Goal: Information Seeking & Learning: Find specific fact

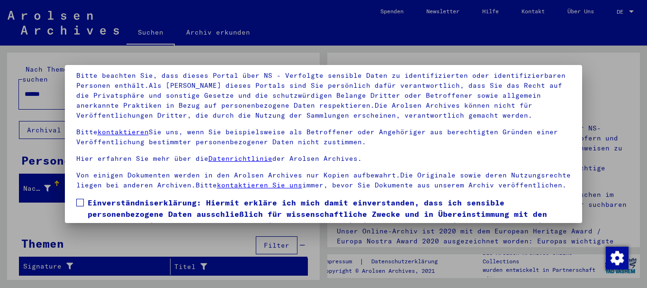
scroll to position [76, 0]
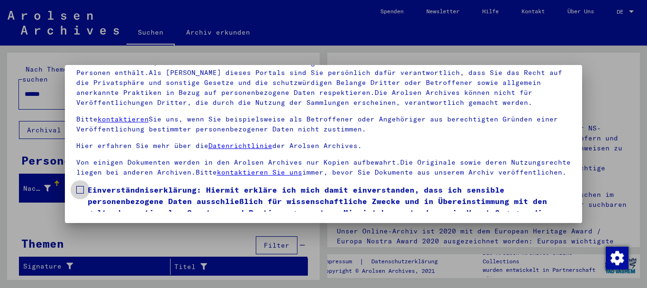
click at [79, 193] on span at bounding box center [80, 190] width 8 height 8
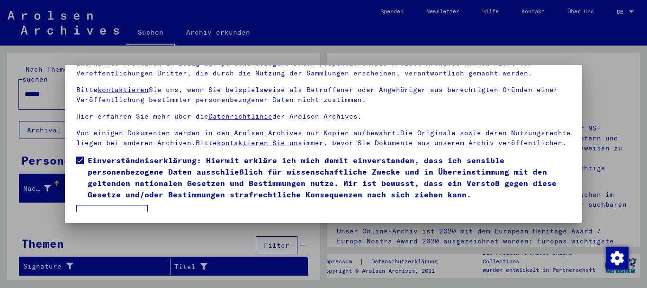
scroll to position [50, 0]
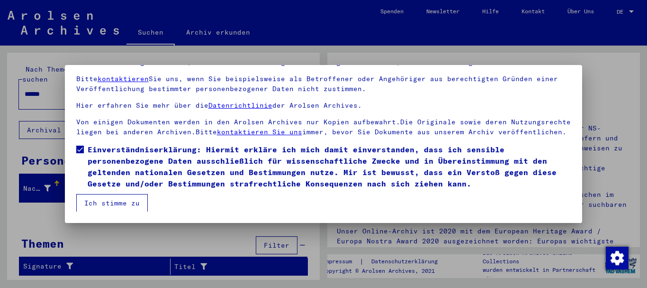
click at [115, 205] on button "Ich stimme zu" at bounding box center [112, 203] width 72 height 18
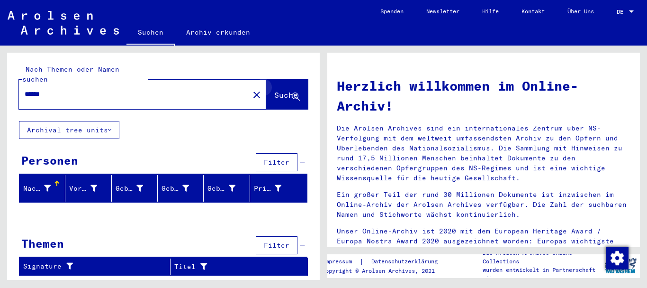
drag, startPoint x: 297, startPoint y: 89, endPoint x: 292, endPoint y: 89, distance: 5.2
click at [296, 93] on icon at bounding box center [296, 97] width 8 height 8
click at [274, 90] on span "Suche" at bounding box center [286, 94] width 24 height 9
click at [38, 183] on div "Nachname" at bounding box center [36, 188] width 27 height 10
click at [271, 183] on div "Prisoner #" at bounding box center [267, 188] width 27 height 10
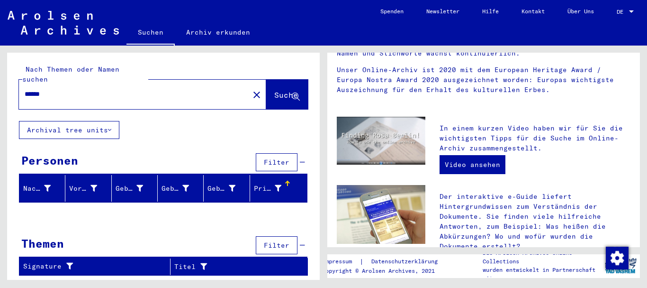
scroll to position [146, 0]
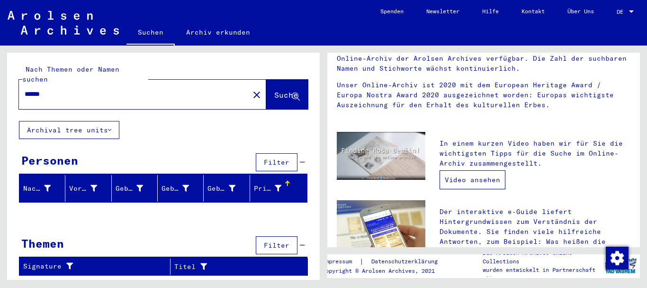
click at [463, 181] on link "Video ansehen" at bounding box center [473, 179] width 66 height 19
drag, startPoint x: 58, startPoint y: 86, endPoint x: 8, endPoint y: 82, distance: 49.9
click at [8, 82] on div "Nach Themen oder Namen suchen ****** close Suche" at bounding box center [163, 87] width 313 height 68
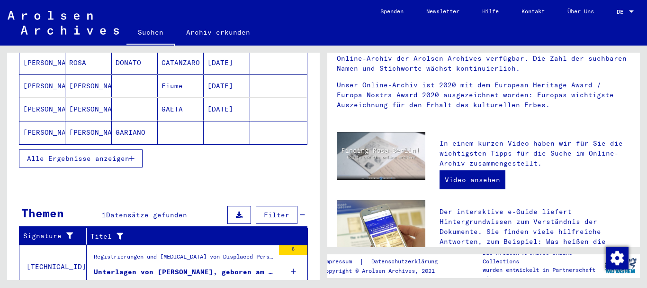
scroll to position [201, 0]
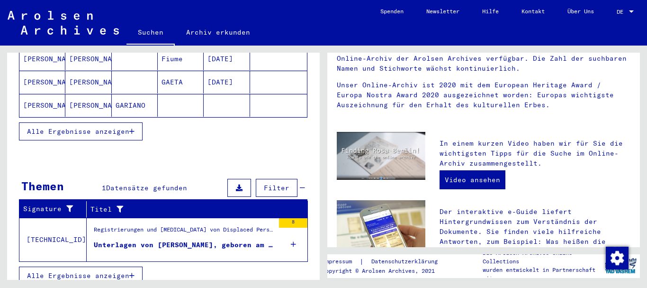
click at [187, 240] on div "Unterlagen von [PERSON_NAME], geboren am [DEMOGRAPHIC_DATA], geboren in [GEOGRA…" at bounding box center [184, 245] width 180 height 10
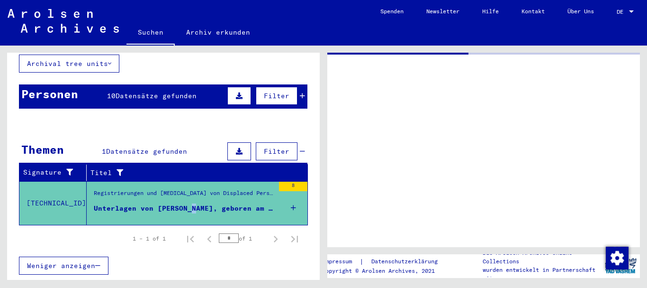
click at [187, 234] on div "Signature Titel [TECHNICAL_ID] Registrierungen und [MEDICAL_DATA] von Displaced…" at bounding box center [163, 208] width 289 height 88
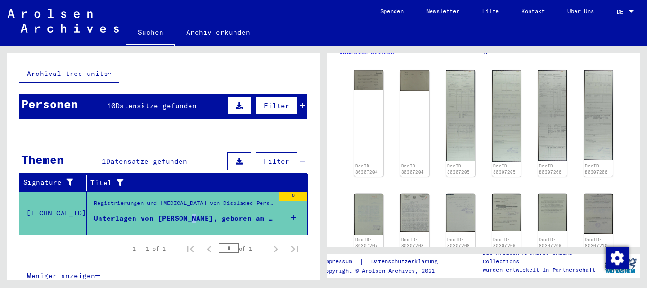
scroll to position [174, 0]
click at [369, 80] on img at bounding box center [368, 77] width 30 height 21
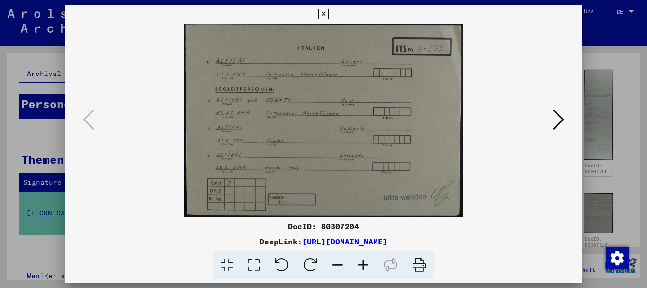
click at [324, 11] on icon at bounding box center [323, 14] width 11 height 11
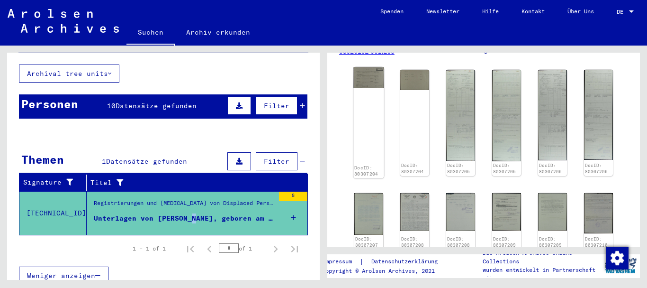
click at [370, 81] on img at bounding box center [368, 77] width 30 height 21
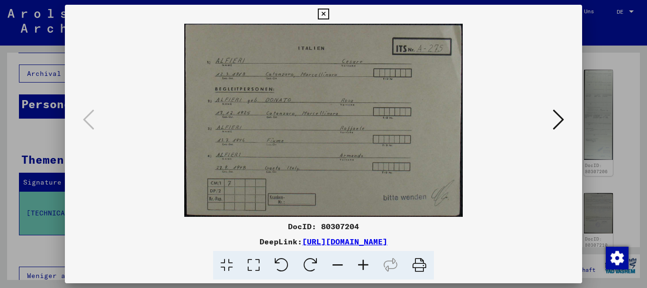
click at [363, 266] on icon at bounding box center [364, 265] width 26 height 29
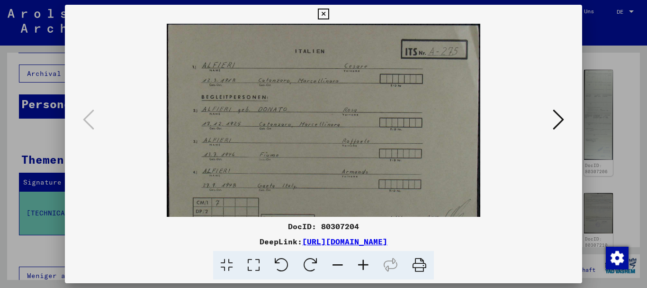
click at [362, 265] on icon at bounding box center [364, 265] width 26 height 29
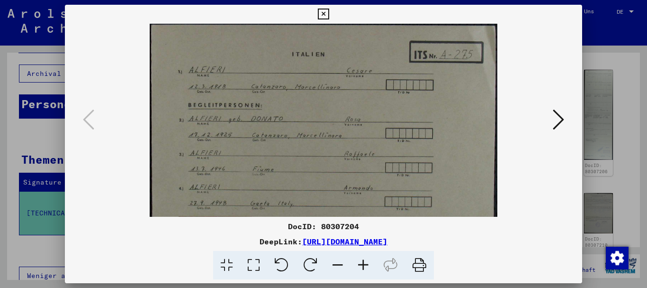
click at [362, 265] on icon at bounding box center [364, 265] width 26 height 29
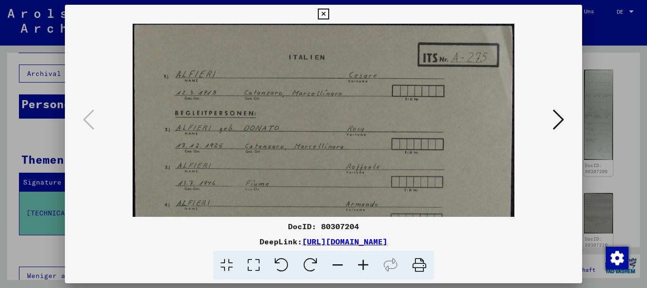
click at [362, 265] on icon at bounding box center [364, 265] width 26 height 29
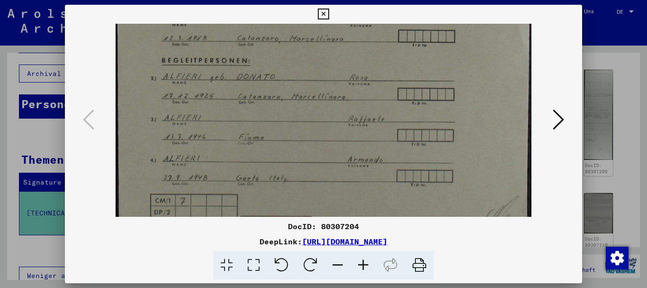
drag, startPoint x: 318, startPoint y: 158, endPoint x: 301, endPoint y: 99, distance: 61.5
click at [301, 99] on img at bounding box center [324, 107] width 416 height 288
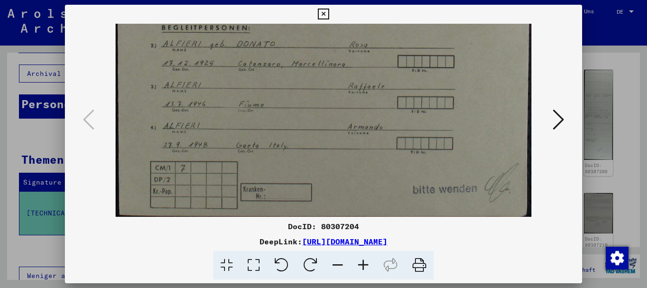
scroll to position [95, 0]
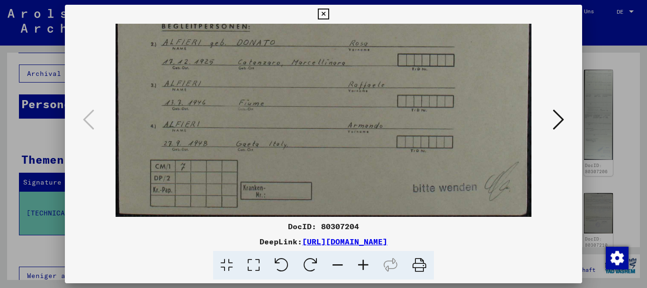
drag, startPoint x: 322, startPoint y: 169, endPoint x: 312, endPoint y: 95, distance: 75.1
click at [312, 95] on img at bounding box center [324, 73] width 416 height 288
click at [554, 123] on icon at bounding box center [558, 119] width 11 height 23
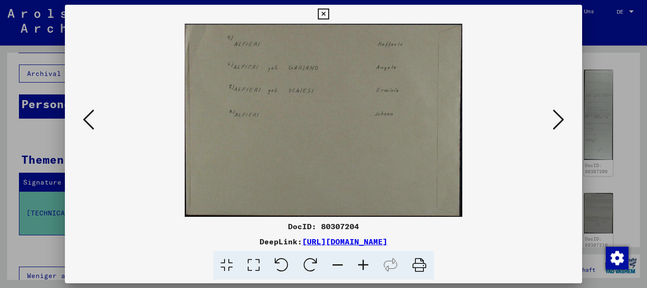
click at [557, 119] on icon at bounding box center [558, 119] width 11 height 23
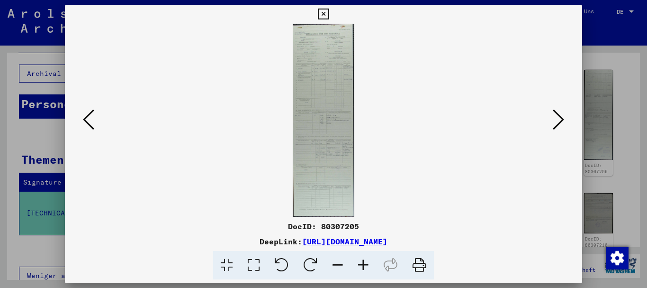
click at [363, 261] on icon at bounding box center [364, 265] width 26 height 29
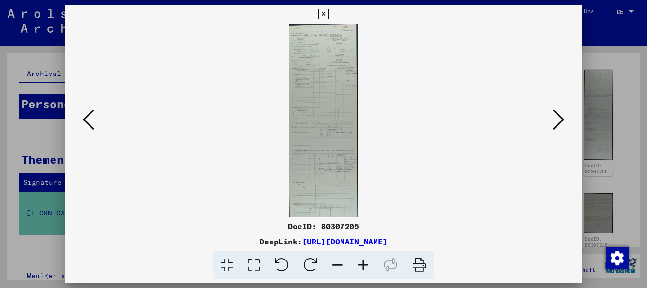
click at [363, 261] on icon at bounding box center [364, 265] width 26 height 29
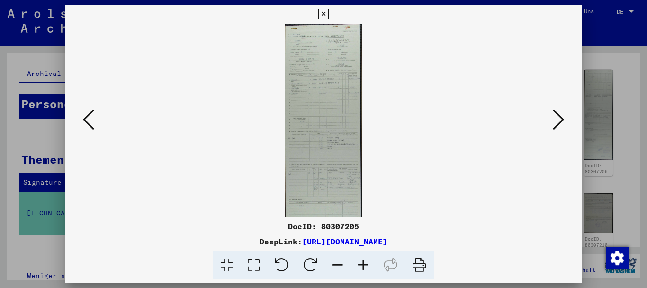
click at [363, 261] on icon at bounding box center [364, 265] width 26 height 29
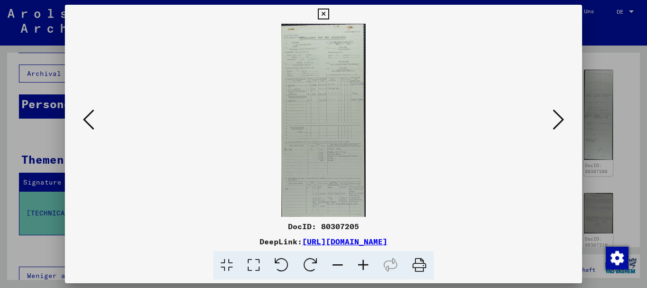
click at [365, 261] on icon at bounding box center [364, 265] width 26 height 29
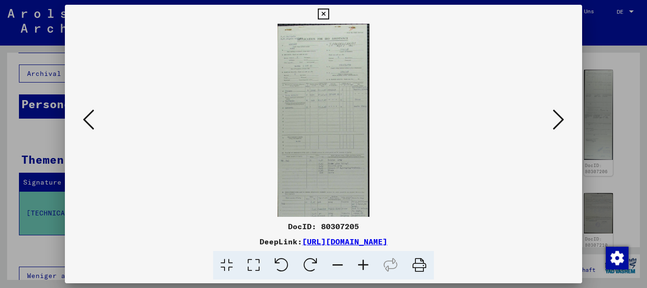
click at [365, 261] on icon at bounding box center [364, 265] width 26 height 29
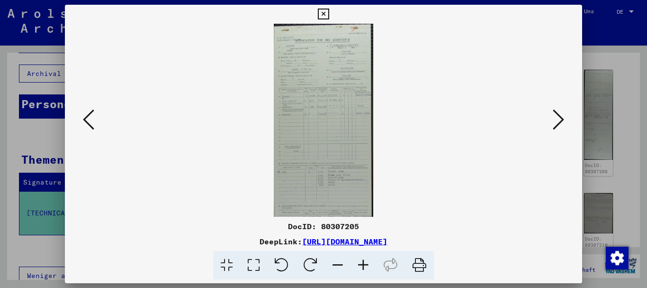
click at [365, 261] on icon at bounding box center [364, 265] width 26 height 29
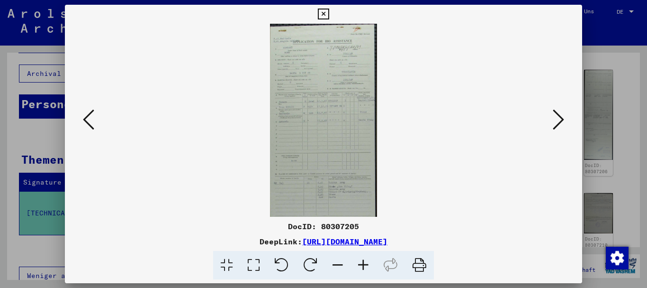
click at [365, 261] on icon at bounding box center [364, 265] width 26 height 29
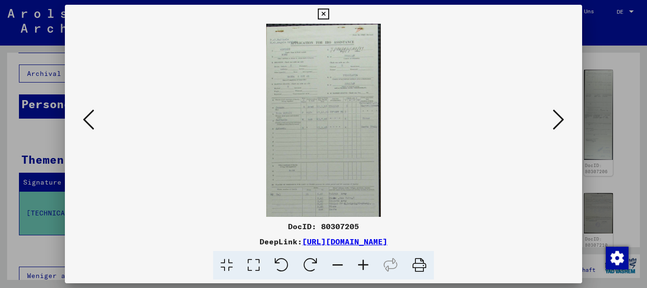
click at [365, 261] on icon at bounding box center [364, 265] width 26 height 29
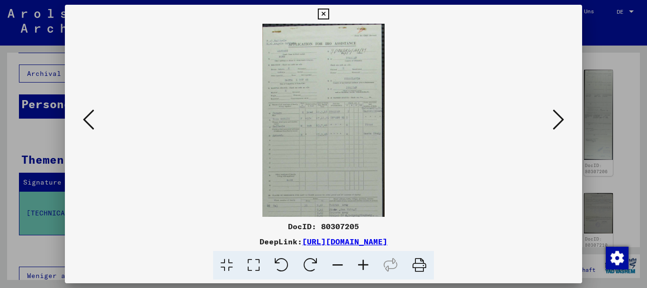
click at [365, 261] on icon at bounding box center [364, 265] width 26 height 29
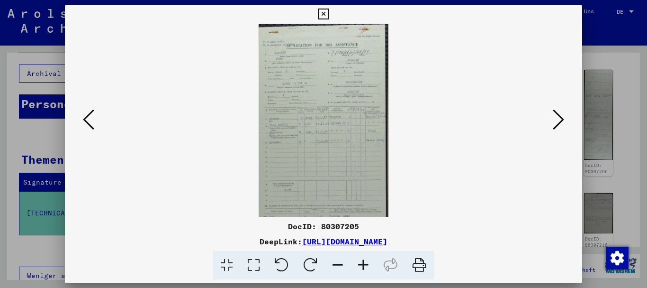
click at [365, 261] on icon at bounding box center [364, 265] width 26 height 29
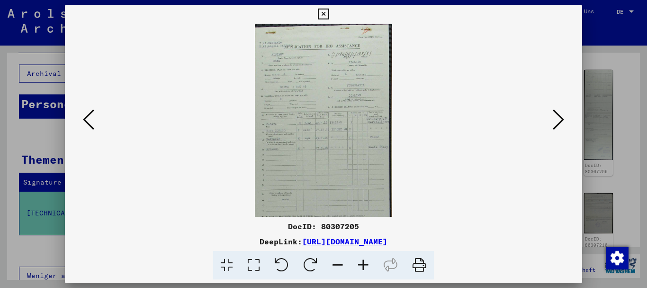
click at [365, 261] on icon at bounding box center [364, 265] width 26 height 29
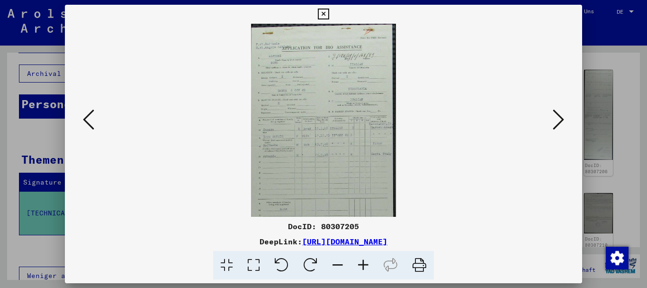
click at [365, 261] on icon at bounding box center [364, 265] width 26 height 29
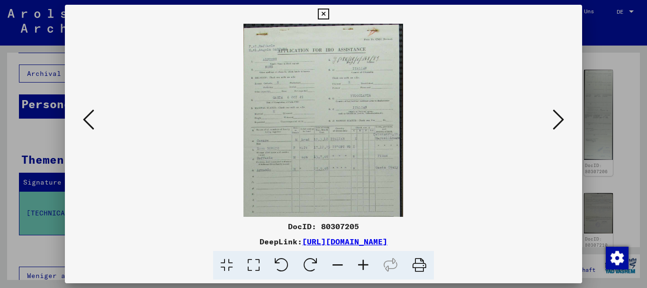
click at [365, 261] on icon at bounding box center [364, 265] width 26 height 29
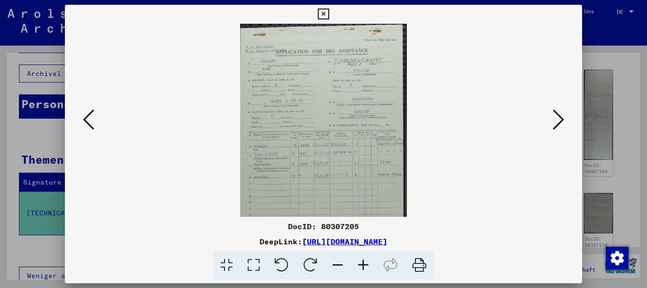
click at [365, 261] on icon at bounding box center [364, 265] width 26 height 29
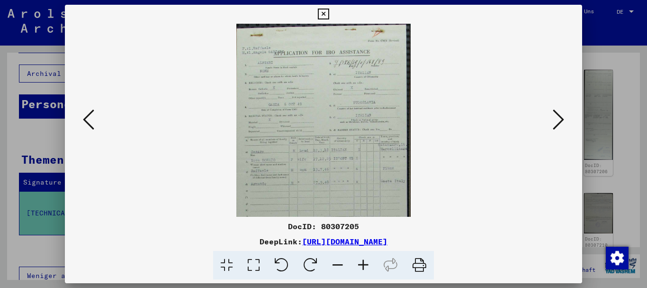
click at [365, 261] on icon at bounding box center [364, 265] width 26 height 29
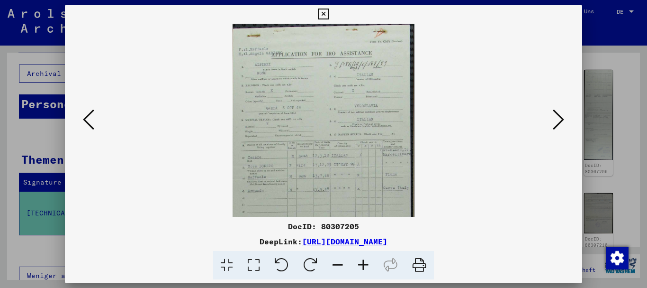
click at [365, 261] on icon at bounding box center [364, 265] width 26 height 29
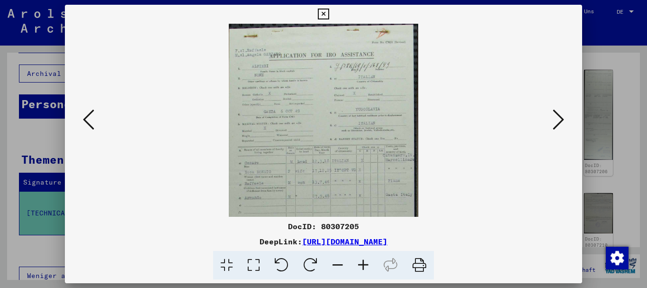
click at [365, 261] on icon at bounding box center [364, 265] width 26 height 29
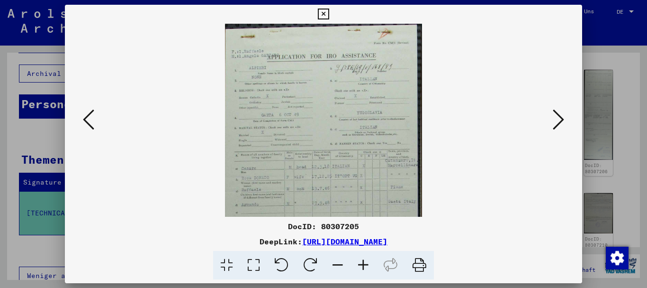
click at [365, 261] on icon at bounding box center [364, 265] width 26 height 29
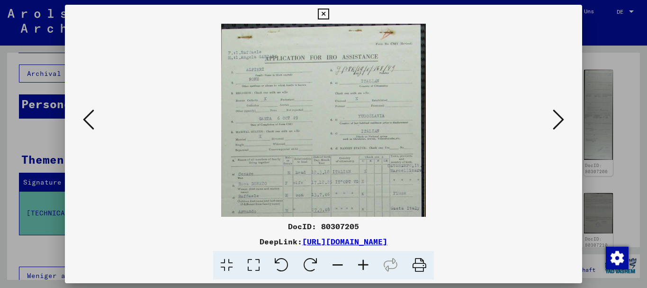
click at [563, 123] on icon at bounding box center [558, 119] width 11 height 23
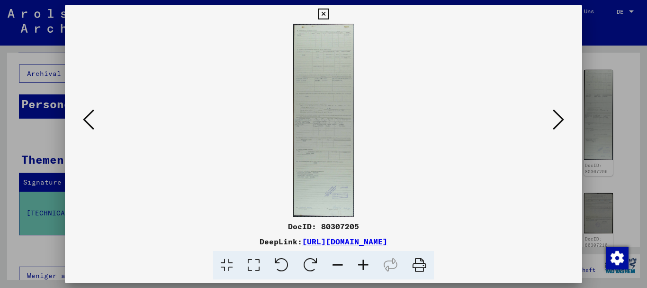
click at [556, 120] on icon at bounding box center [558, 119] width 11 height 23
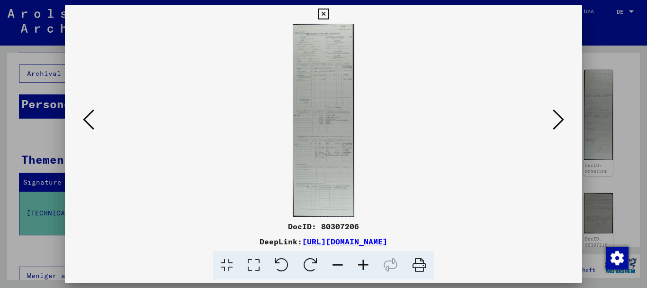
click at [554, 118] on icon at bounding box center [558, 119] width 11 height 23
click at [553, 118] on icon at bounding box center [558, 119] width 11 height 23
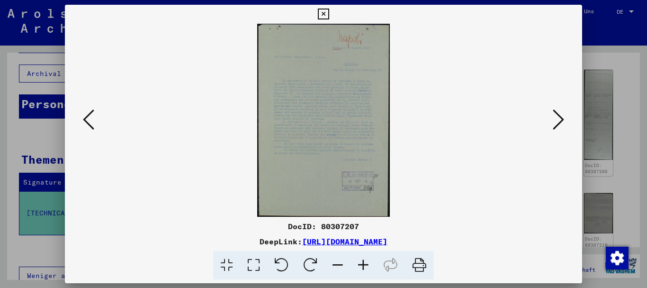
click at [361, 261] on icon at bounding box center [364, 265] width 26 height 29
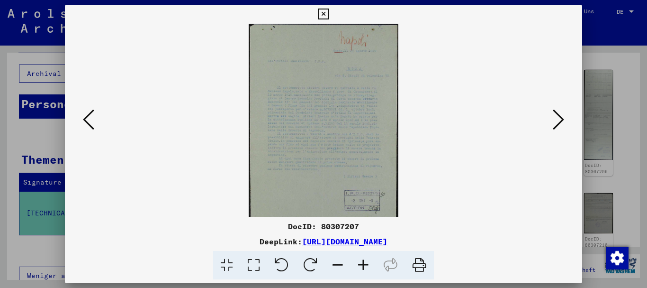
click at [361, 261] on icon at bounding box center [364, 265] width 26 height 29
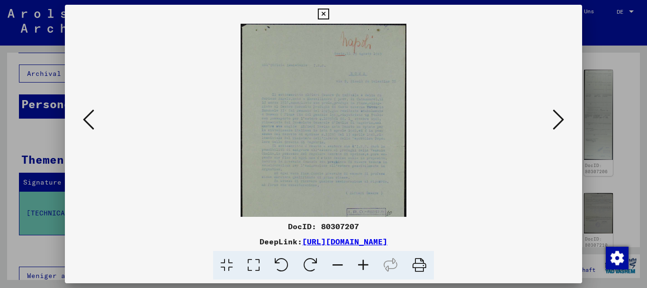
click at [365, 262] on icon at bounding box center [364, 265] width 26 height 29
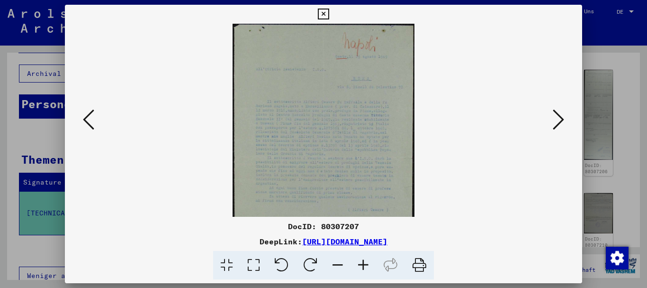
click at [367, 263] on icon at bounding box center [364, 265] width 26 height 29
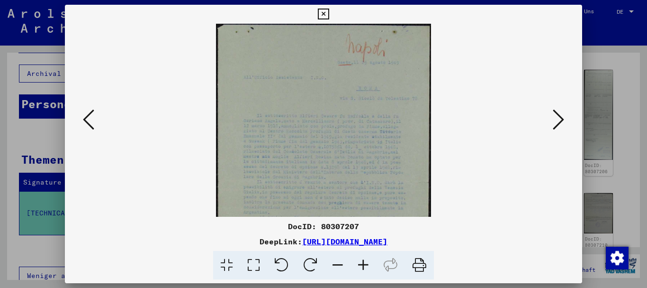
click at [367, 262] on icon at bounding box center [364, 265] width 26 height 29
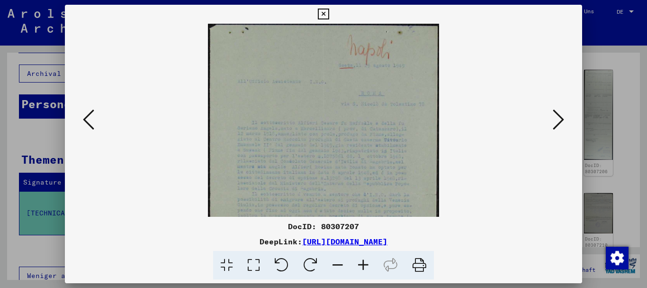
click at [367, 262] on icon at bounding box center [364, 265] width 26 height 29
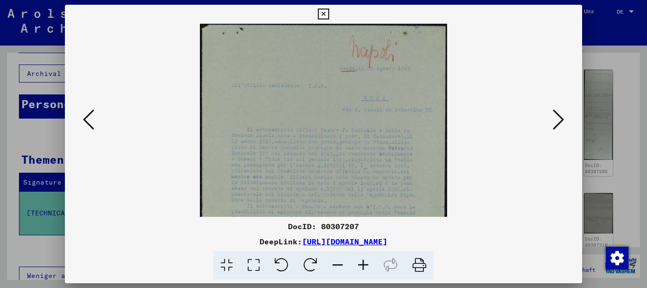
click at [367, 262] on icon at bounding box center [364, 265] width 26 height 29
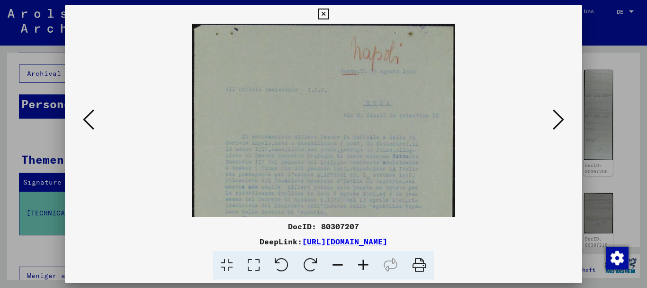
click at [367, 262] on icon at bounding box center [364, 265] width 26 height 29
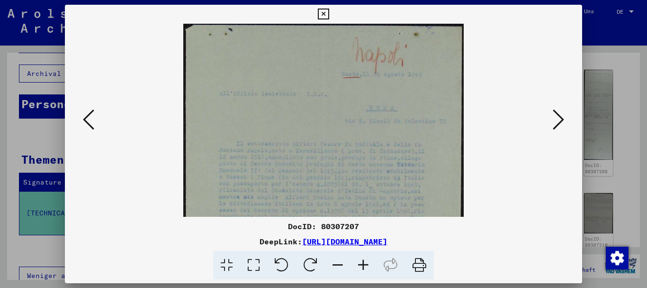
click at [367, 262] on icon at bounding box center [364, 265] width 26 height 29
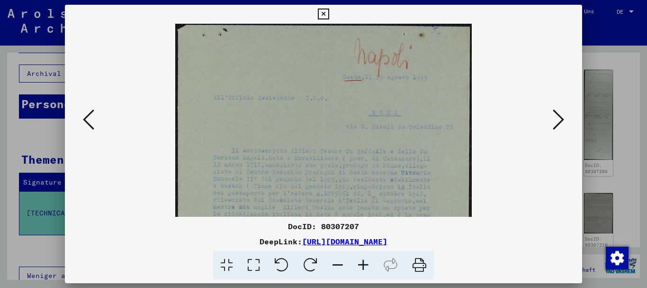
click at [325, 13] on icon at bounding box center [323, 14] width 11 height 11
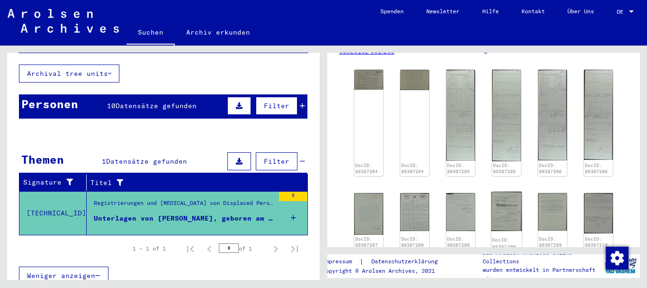
click at [504, 209] on img at bounding box center [506, 210] width 30 height 39
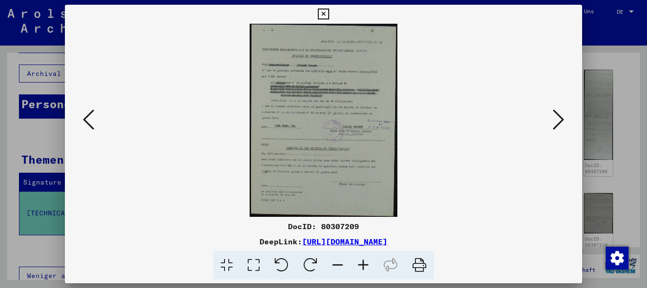
click at [363, 263] on icon at bounding box center [364, 265] width 26 height 29
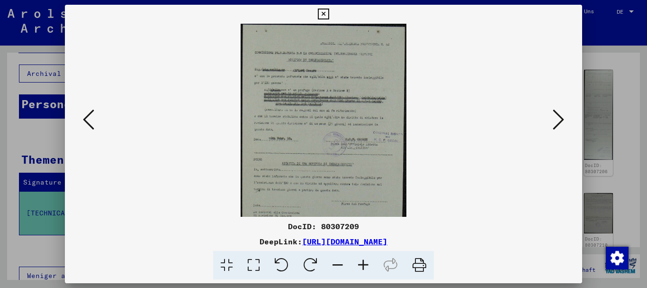
click at [361, 262] on icon at bounding box center [364, 265] width 26 height 29
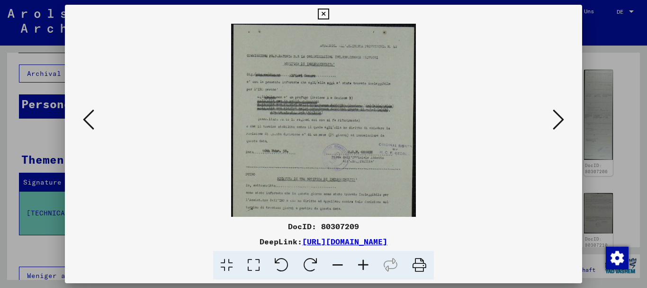
click at [361, 261] on icon at bounding box center [364, 265] width 26 height 29
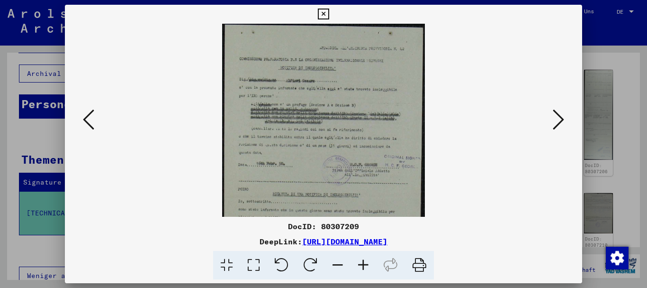
click at [361, 261] on icon at bounding box center [364, 265] width 26 height 29
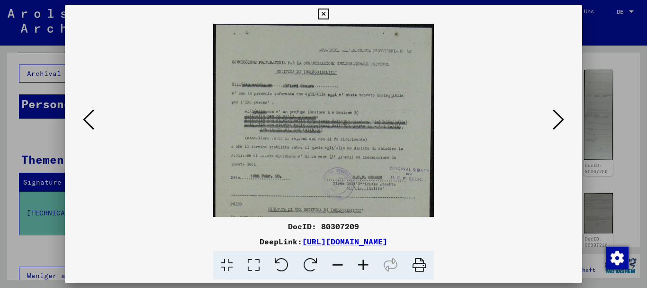
click at [361, 261] on icon at bounding box center [364, 265] width 26 height 29
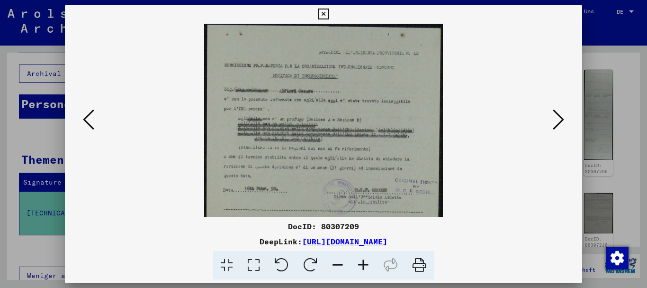
click at [361, 261] on icon at bounding box center [364, 265] width 26 height 29
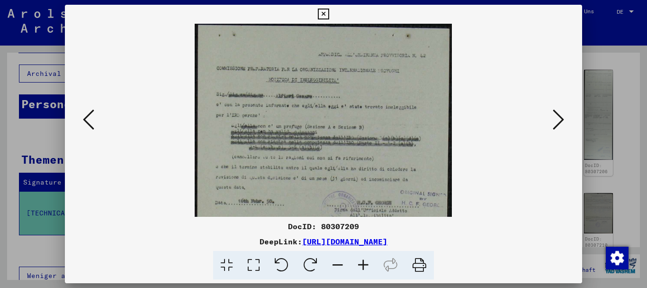
click at [365, 266] on icon at bounding box center [364, 265] width 26 height 29
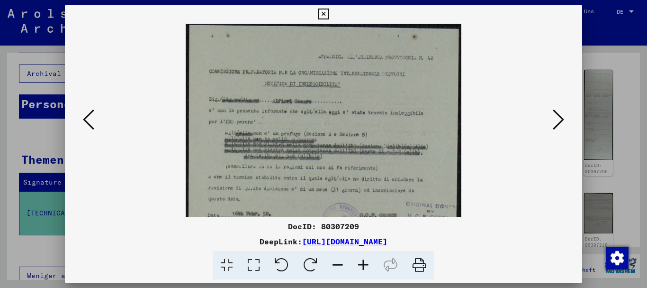
click at [364, 265] on icon at bounding box center [364, 265] width 26 height 29
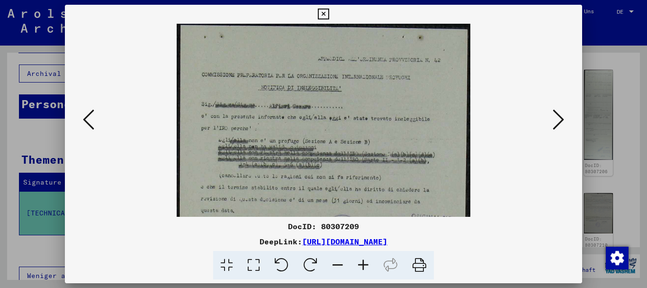
click at [364, 265] on icon at bounding box center [364, 265] width 26 height 29
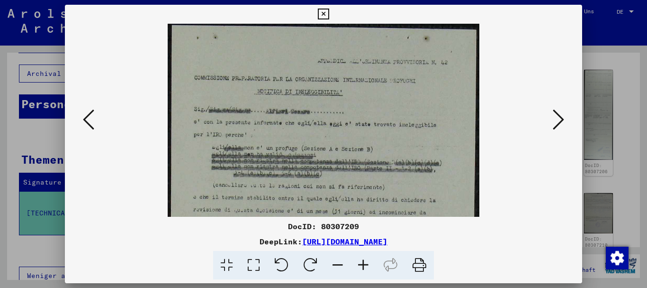
click at [362, 263] on icon at bounding box center [364, 265] width 26 height 29
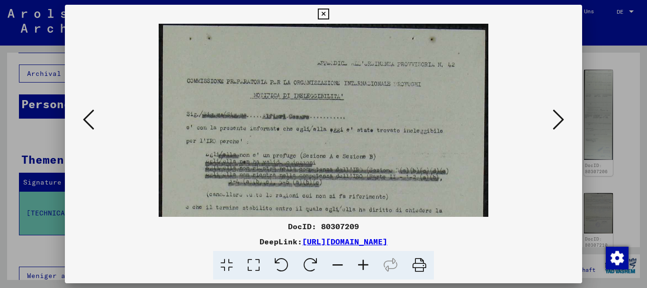
click at [362, 263] on icon at bounding box center [364, 265] width 26 height 29
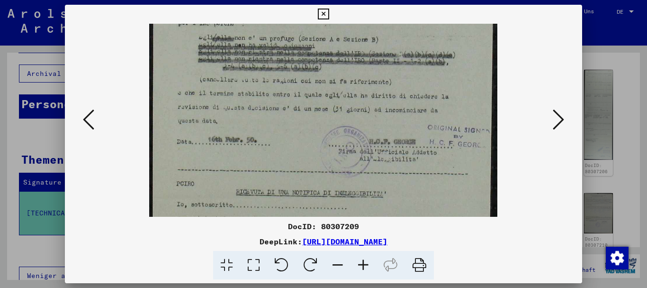
drag, startPoint x: 336, startPoint y: 153, endPoint x: 340, endPoint y: 38, distance: 114.7
click at [340, 38] on img at bounding box center [323, 126] width 348 height 453
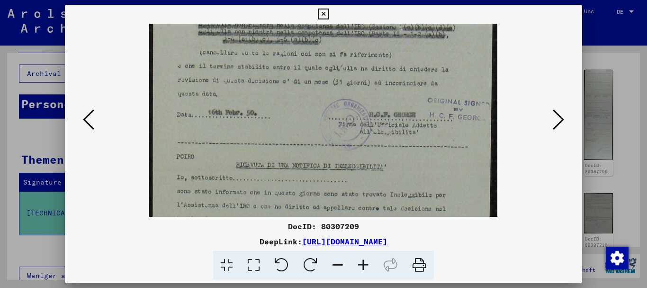
scroll to position [177, 0]
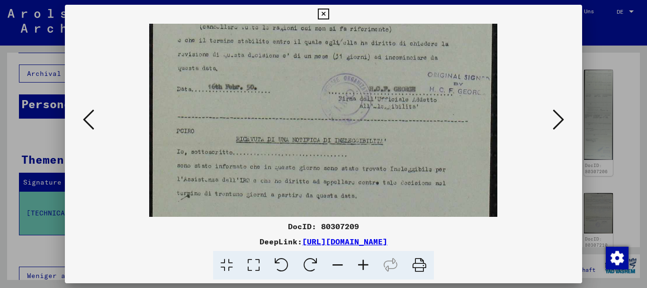
drag, startPoint x: 351, startPoint y: 132, endPoint x: 339, endPoint y: 80, distance: 53.5
click at [339, 80] on img at bounding box center [323, 73] width 348 height 453
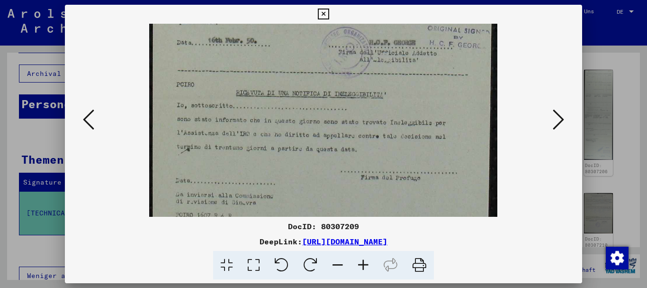
drag, startPoint x: 331, startPoint y: 166, endPoint x: 306, endPoint y: 116, distance: 56.4
click at [307, 117] on img at bounding box center [323, 27] width 348 height 453
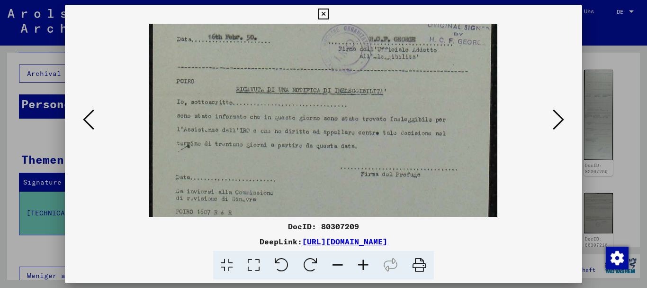
click at [324, 15] on icon at bounding box center [323, 14] width 11 height 11
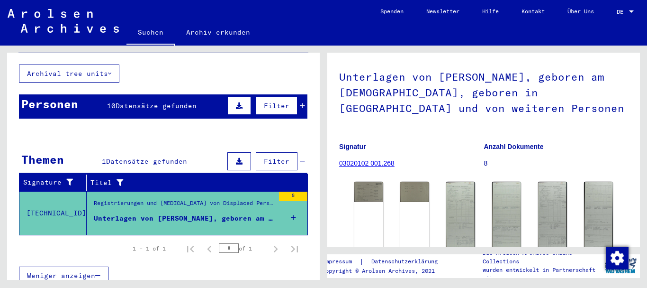
scroll to position [236, 0]
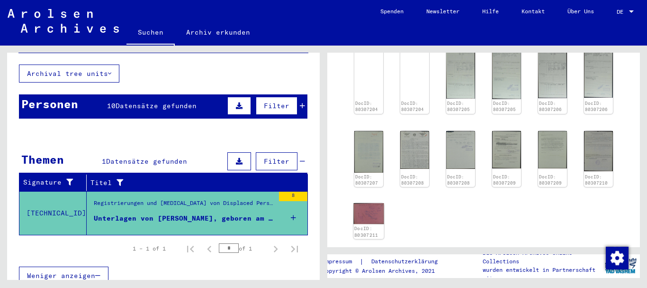
click at [364, 213] on img at bounding box center [368, 213] width 30 height 21
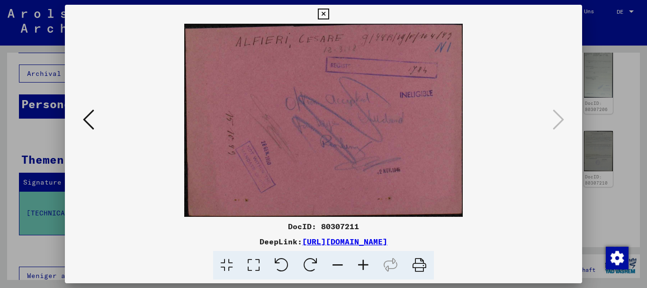
click at [88, 120] on icon at bounding box center [88, 119] width 11 height 23
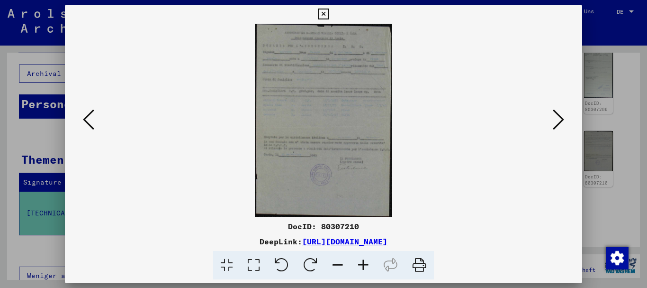
click at [363, 265] on icon at bounding box center [364, 265] width 26 height 29
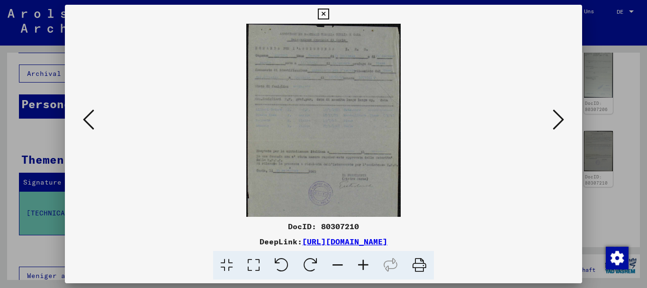
click at [363, 265] on icon at bounding box center [364, 265] width 26 height 29
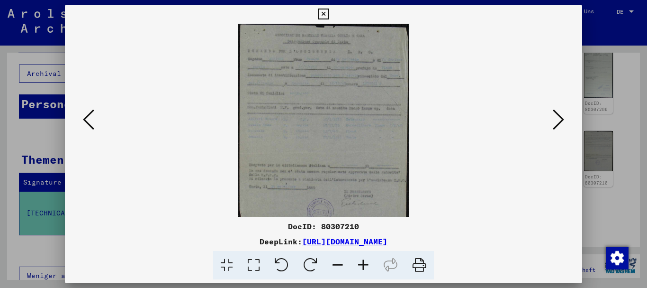
click at [363, 264] on icon at bounding box center [364, 265] width 26 height 29
click at [362, 264] on icon at bounding box center [364, 265] width 26 height 29
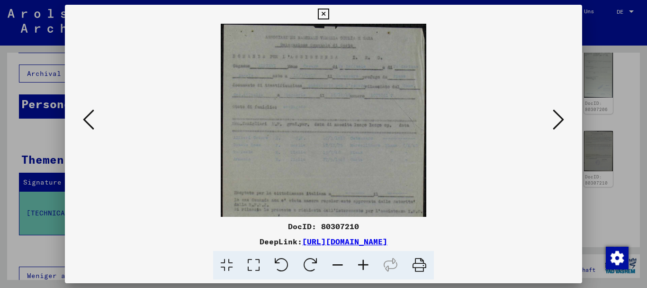
click at [362, 264] on icon at bounding box center [364, 265] width 26 height 29
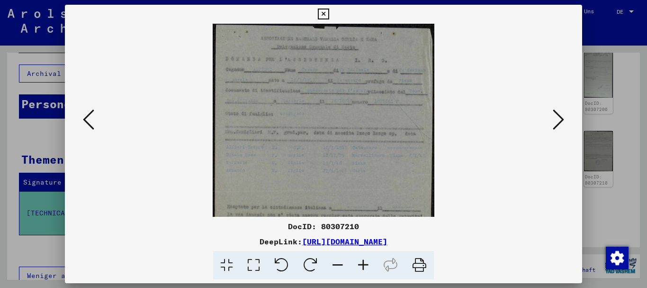
click at [362, 264] on icon at bounding box center [364, 265] width 26 height 29
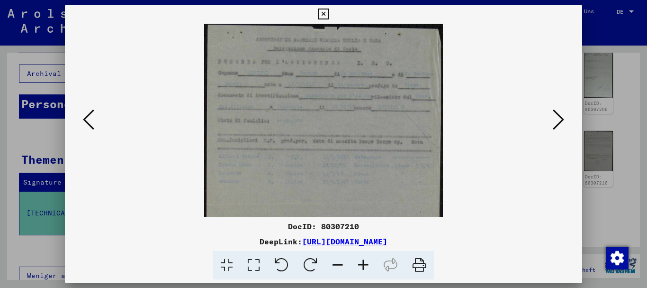
click at [362, 264] on icon at bounding box center [364, 265] width 26 height 29
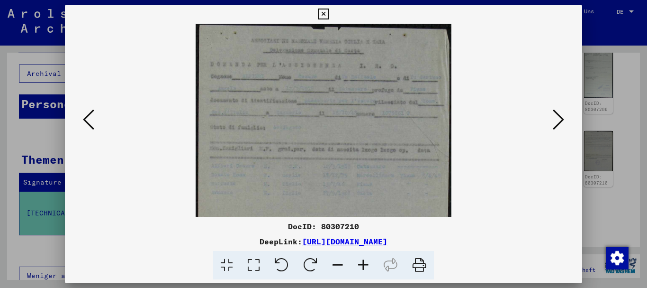
click at [362, 264] on icon at bounding box center [364, 265] width 26 height 29
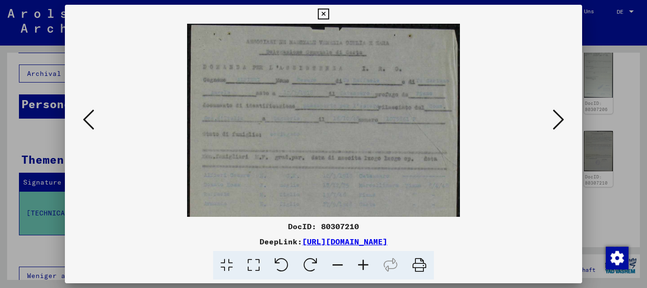
click at [362, 264] on icon at bounding box center [364, 265] width 26 height 29
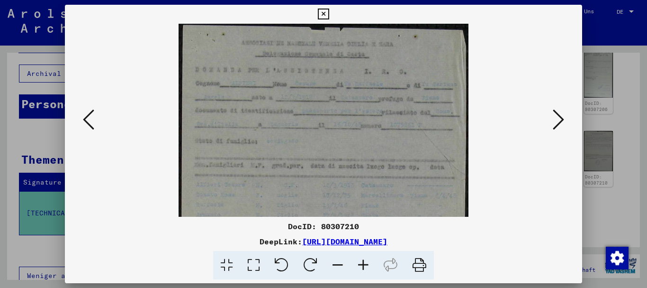
click at [362, 264] on icon at bounding box center [364, 265] width 26 height 29
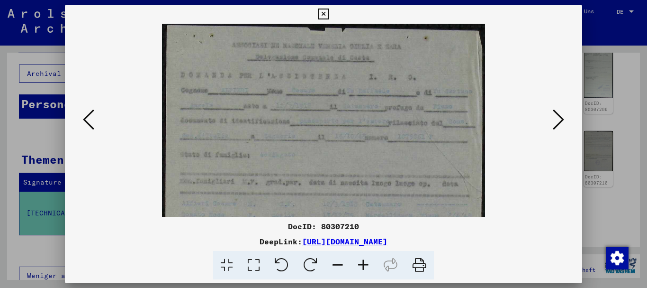
click at [362, 264] on icon at bounding box center [364, 265] width 26 height 29
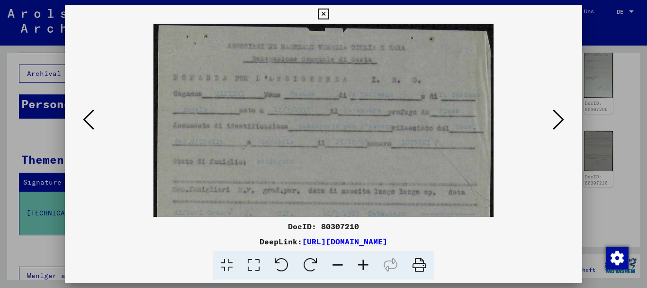
click at [362, 264] on icon at bounding box center [364, 265] width 26 height 29
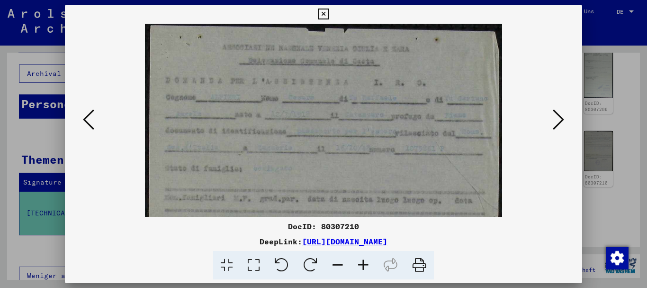
click at [362, 264] on icon at bounding box center [364, 265] width 26 height 29
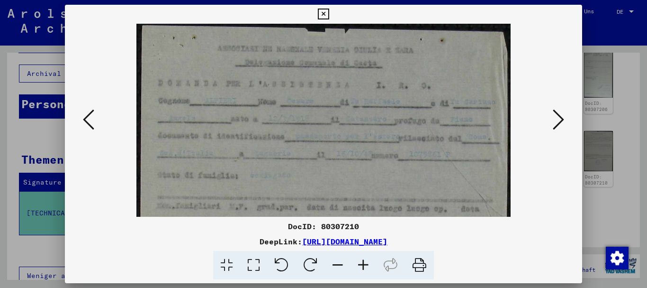
click at [362, 264] on icon at bounding box center [364, 265] width 26 height 29
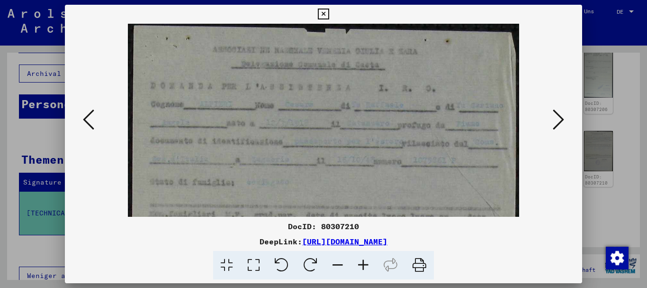
click at [362, 264] on icon at bounding box center [364, 265] width 26 height 29
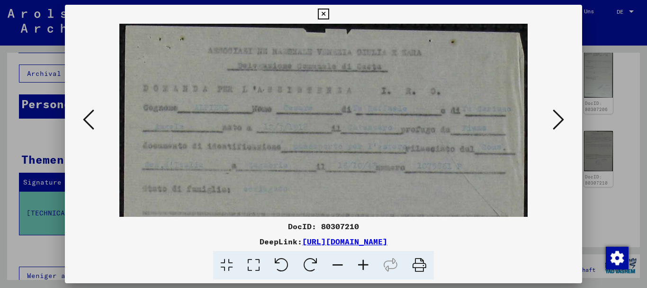
click at [362, 264] on icon at bounding box center [364, 265] width 26 height 29
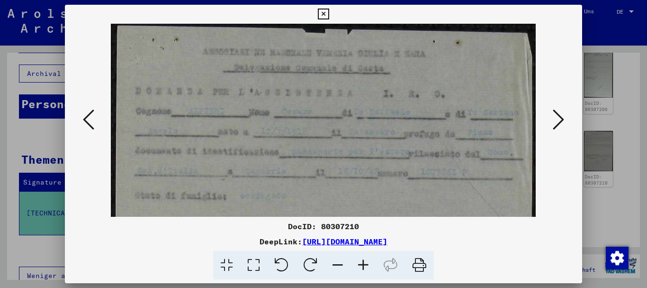
click at [87, 118] on icon at bounding box center [88, 119] width 11 height 23
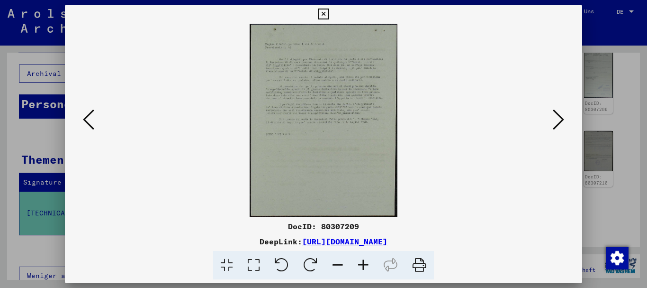
click at [362, 265] on icon at bounding box center [364, 265] width 26 height 29
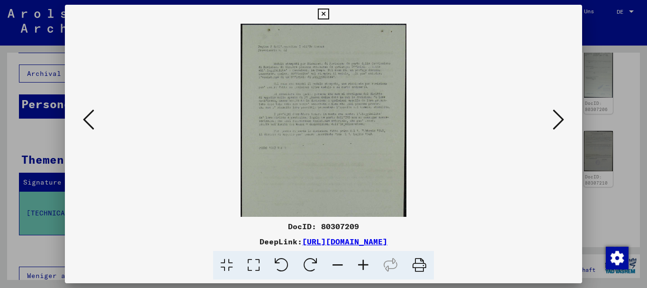
click at [362, 265] on icon at bounding box center [364, 265] width 26 height 29
click at [362, 264] on icon at bounding box center [364, 265] width 26 height 29
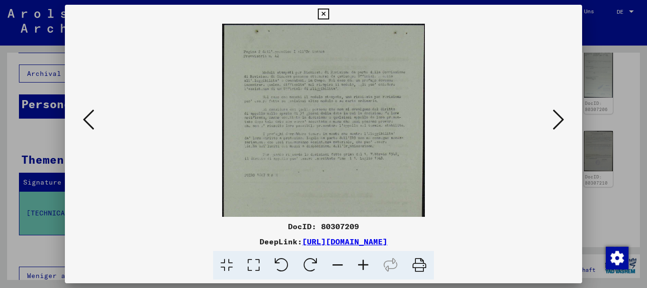
click at [362, 264] on icon at bounding box center [364, 265] width 26 height 29
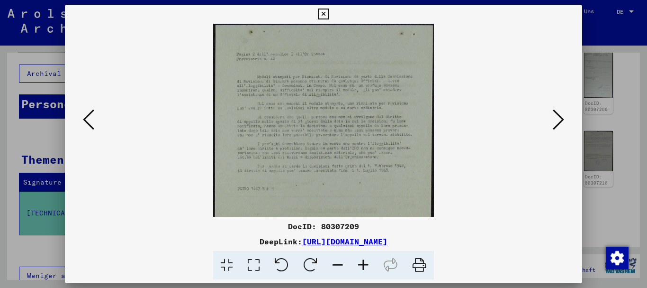
click at [362, 264] on icon at bounding box center [364, 265] width 26 height 29
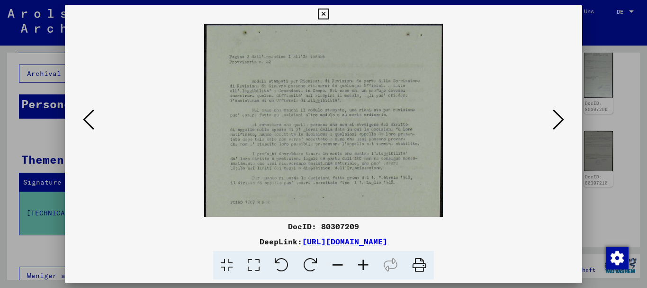
click at [362, 264] on icon at bounding box center [364, 265] width 26 height 29
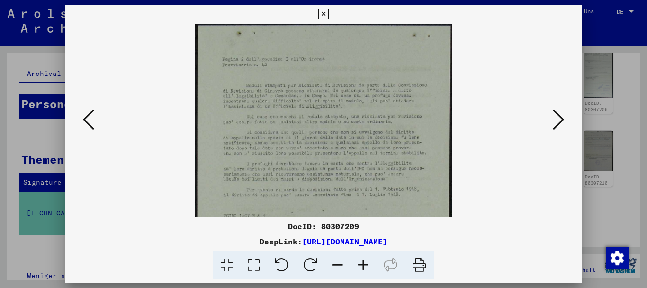
click at [362, 264] on icon at bounding box center [364, 265] width 26 height 29
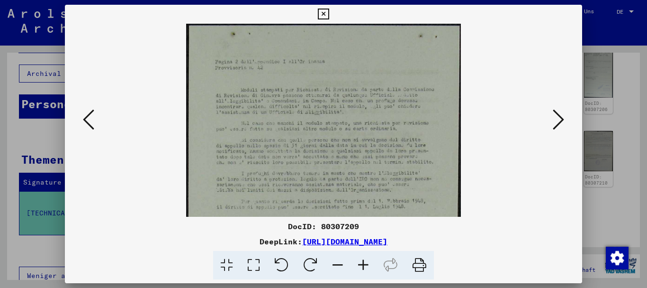
click at [362, 264] on icon at bounding box center [364, 265] width 26 height 29
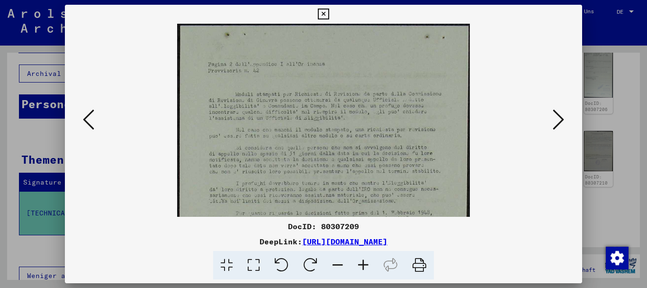
click at [362, 264] on icon at bounding box center [364, 265] width 26 height 29
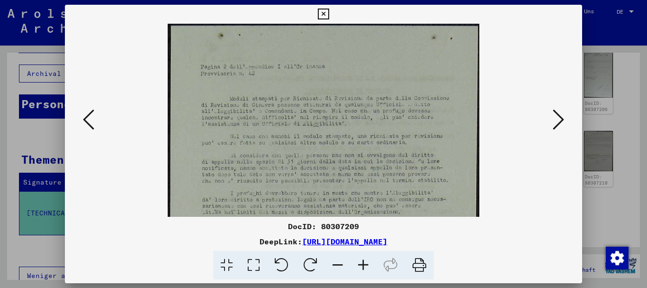
click at [92, 124] on icon at bounding box center [88, 119] width 11 height 23
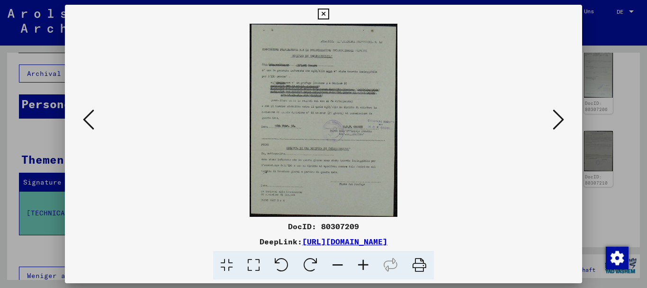
click at [88, 126] on icon at bounding box center [88, 119] width 11 height 23
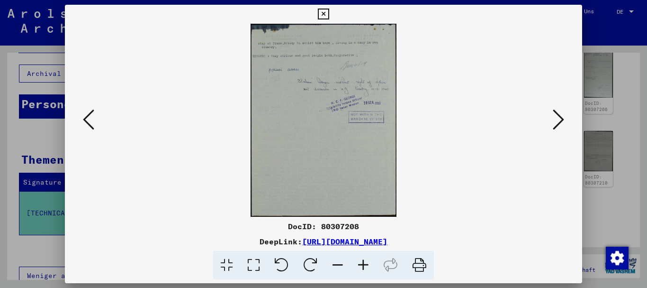
click at [91, 119] on icon at bounding box center [88, 119] width 11 height 23
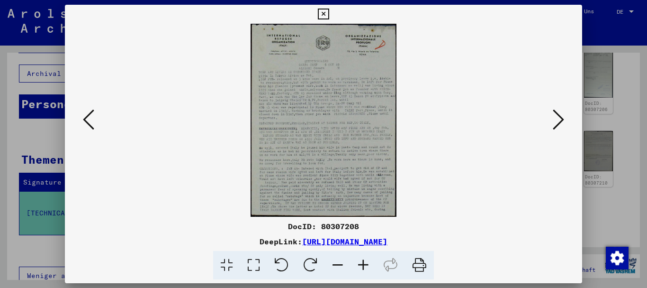
click at [368, 263] on icon at bounding box center [364, 265] width 26 height 29
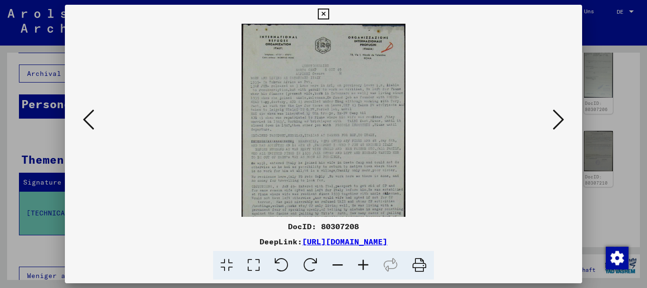
click at [362, 260] on icon at bounding box center [364, 265] width 26 height 29
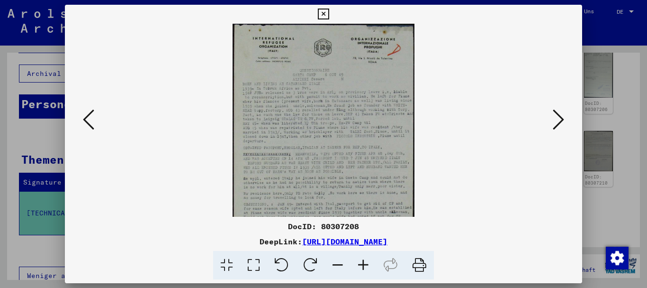
click at [362, 260] on icon at bounding box center [364, 265] width 26 height 29
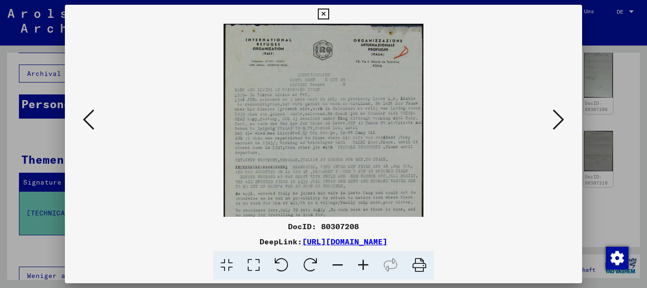
click at [362, 260] on icon at bounding box center [364, 265] width 26 height 29
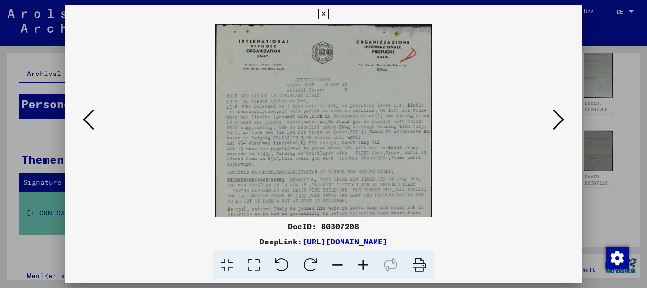
click at [362, 260] on icon at bounding box center [364, 265] width 26 height 29
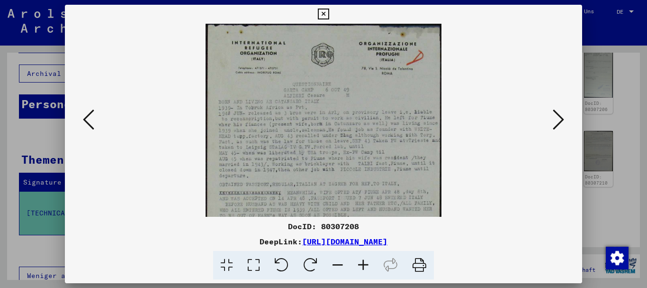
click at [362, 260] on icon at bounding box center [364, 265] width 26 height 29
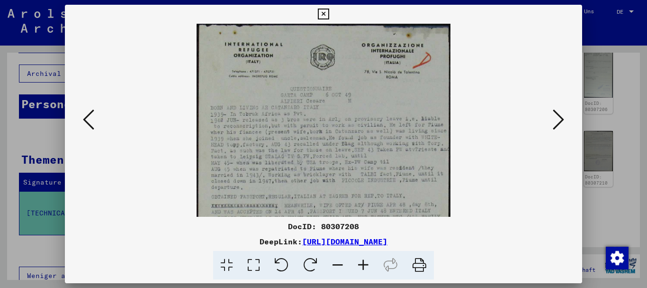
click at [362, 260] on icon at bounding box center [364, 265] width 26 height 29
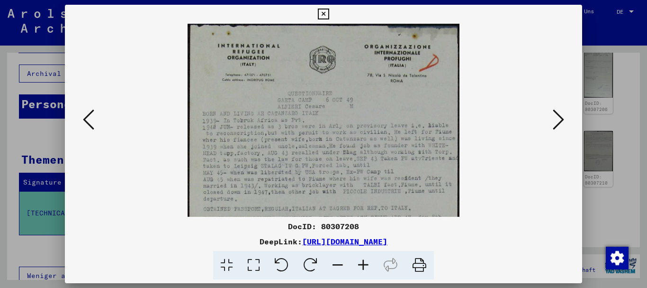
click at [362, 260] on icon at bounding box center [364, 265] width 26 height 29
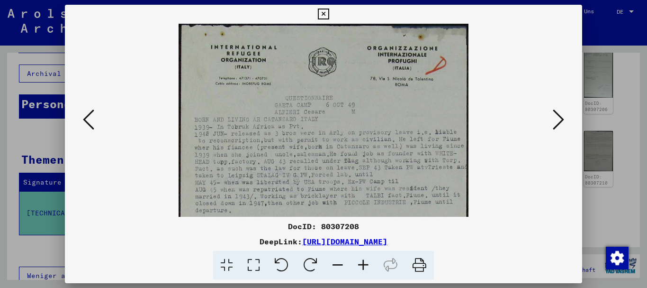
click at [88, 123] on icon at bounding box center [88, 119] width 11 height 23
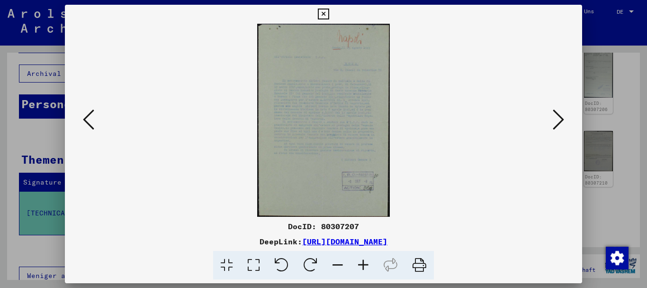
click at [364, 263] on icon at bounding box center [364, 265] width 26 height 29
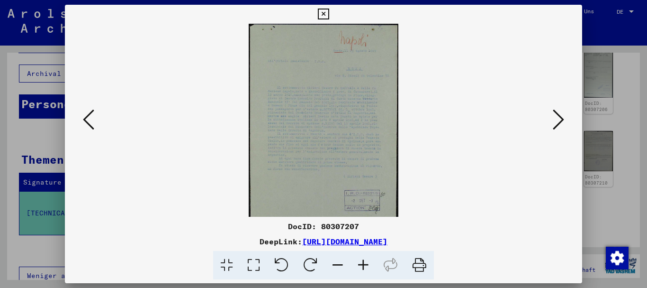
click at [364, 261] on icon at bounding box center [364, 265] width 26 height 29
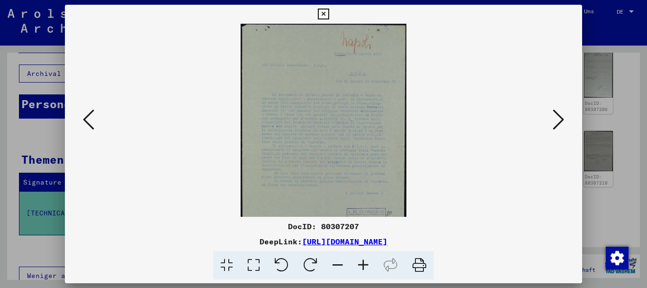
click at [364, 261] on icon at bounding box center [364, 265] width 26 height 29
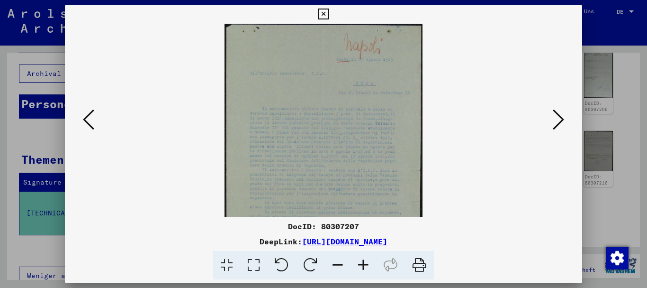
click at [364, 261] on icon at bounding box center [364, 265] width 26 height 29
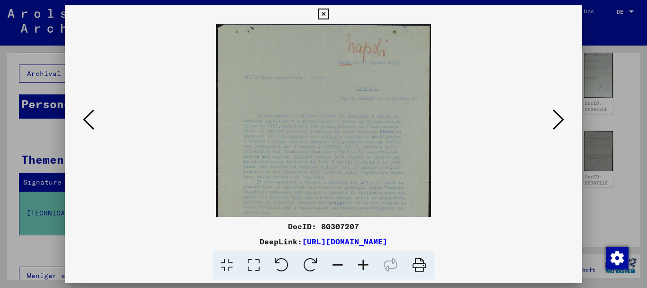
click at [364, 261] on icon at bounding box center [364, 265] width 26 height 29
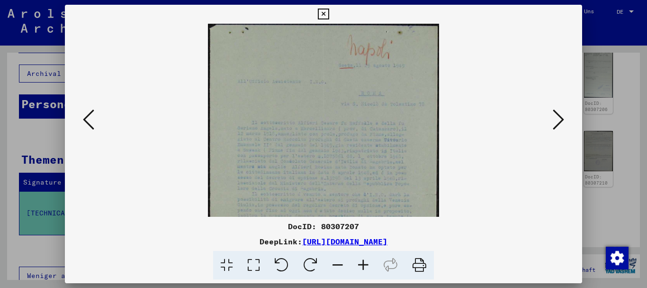
click at [364, 261] on icon at bounding box center [364, 265] width 26 height 29
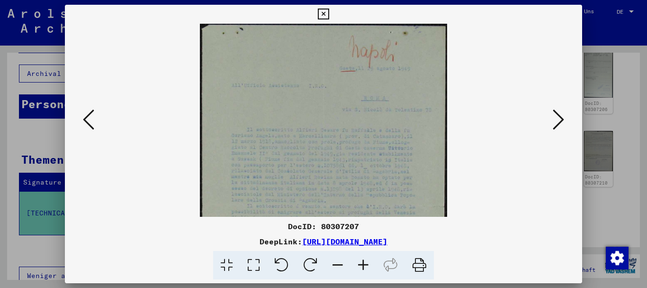
click at [364, 261] on icon at bounding box center [364, 265] width 26 height 29
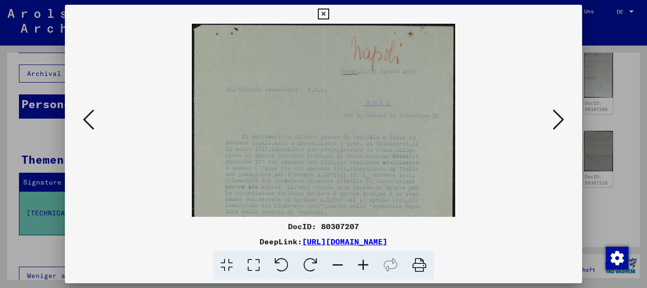
click at [364, 261] on icon at bounding box center [364, 265] width 26 height 29
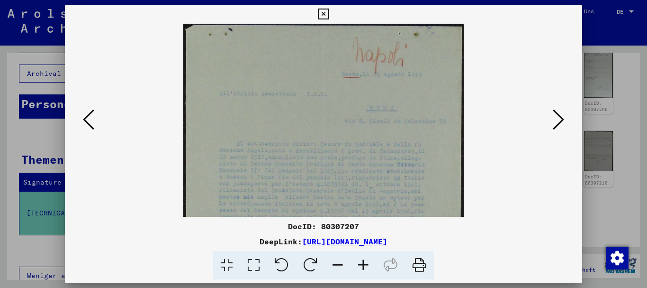
click at [364, 261] on icon at bounding box center [364, 265] width 26 height 29
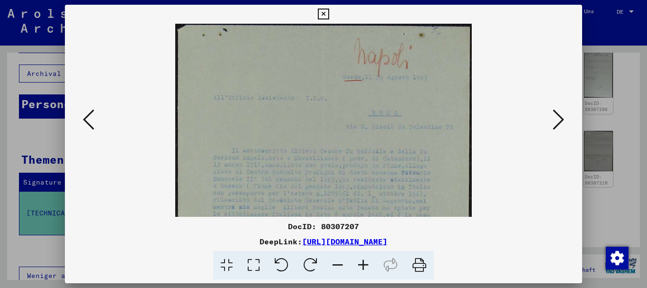
click at [363, 261] on icon at bounding box center [364, 265] width 26 height 29
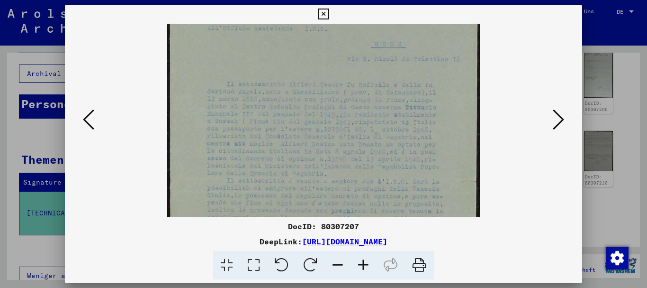
scroll to position [86, 0]
drag, startPoint x: 309, startPoint y: 180, endPoint x: 277, endPoint y: 94, distance: 91.6
click at [277, 94] on img at bounding box center [323, 164] width 313 height 453
drag, startPoint x: 311, startPoint y: 132, endPoint x: 305, endPoint y: 114, distance: 19.0
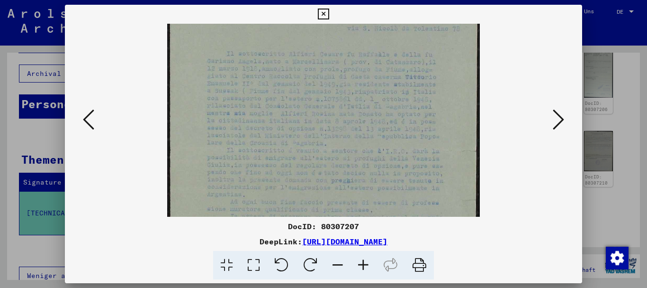
click at [305, 114] on img at bounding box center [323, 146] width 313 height 453
click at [362, 265] on icon at bounding box center [364, 265] width 26 height 29
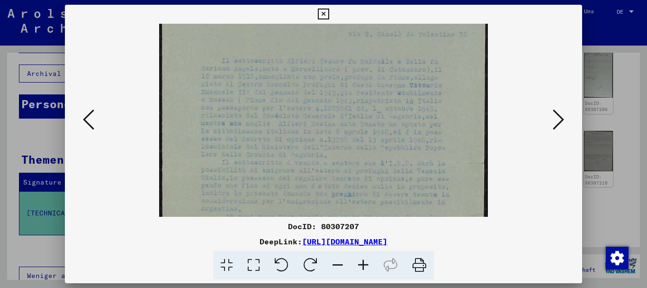
click at [362, 265] on icon at bounding box center [364, 265] width 26 height 29
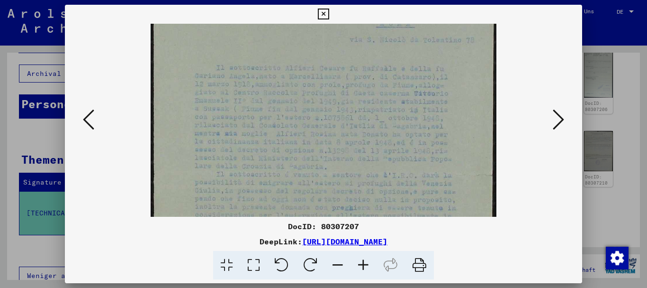
click at [362, 265] on icon at bounding box center [364, 265] width 26 height 29
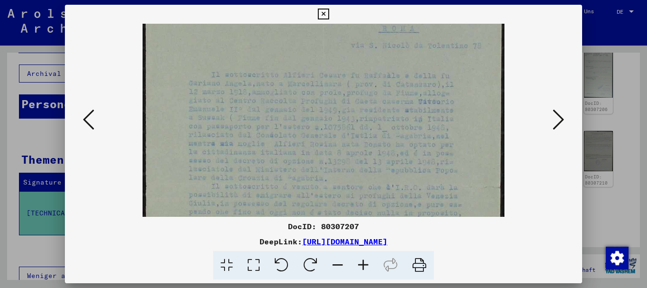
click at [362, 265] on icon at bounding box center [364, 265] width 26 height 29
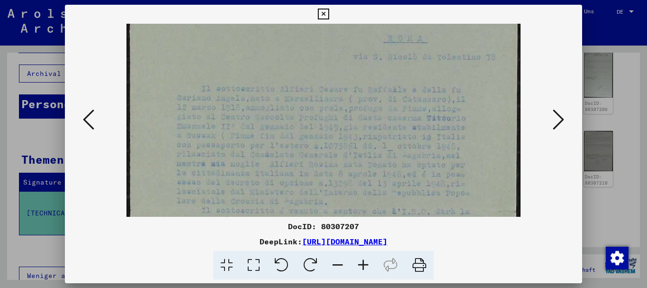
click at [362, 265] on icon at bounding box center [364, 265] width 26 height 29
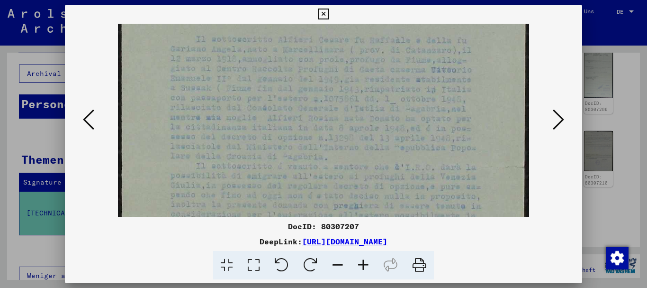
scroll to position [162, 0]
drag, startPoint x: 213, startPoint y: 139, endPoint x: 202, endPoint y: 81, distance: 59.3
click at [202, 81] on img at bounding box center [323, 159] width 411 height 595
drag, startPoint x: 292, startPoint y: 85, endPoint x: 282, endPoint y: 59, distance: 27.4
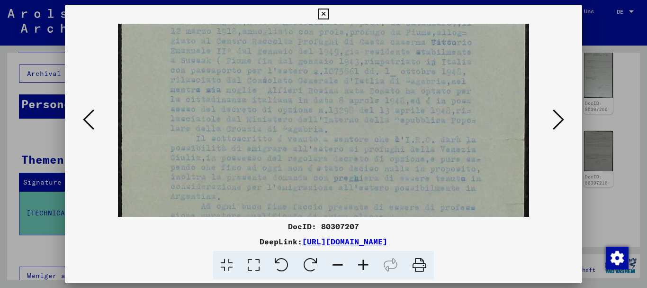
click at [282, 59] on img at bounding box center [323, 133] width 411 height 595
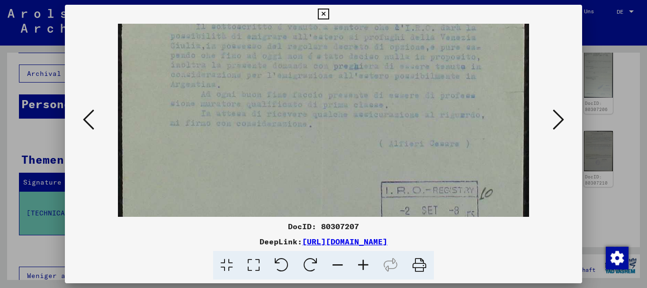
scroll to position [300, 0]
drag, startPoint x: 276, startPoint y: 172, endPoint x: 253, endPoint y: 60, distance: 114.6
click at [253, 60] on img at bounding box center [323, 21] width 411 height 595
click at [323, 13] on icon at bounding box center [323, 14] width 11 height 11
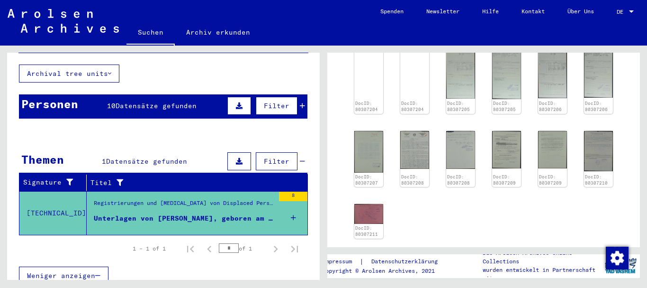
scroll to position [0, 0]
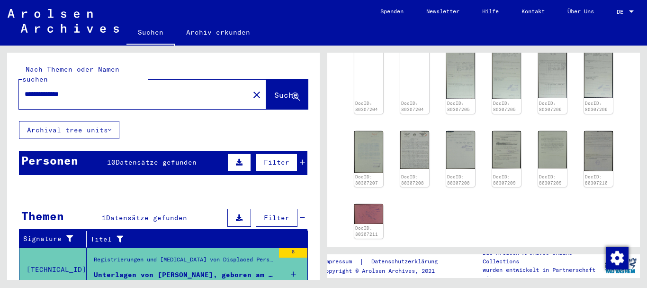
drag, startPoint x: 86, startPoint y: 87, endPoint x: 29, endPoint y: 73, distance: 58.4
click at [29, 73] on div "**********" at bounding box center [163, 86] width 289 height 45
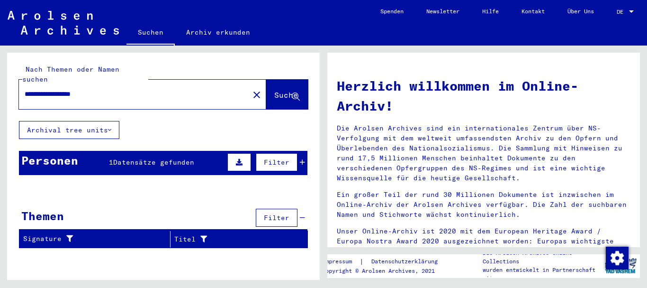
drag, startPoint x: 107, startPoint y: 80, endPoint x: 21, endPoint y: 72, distance: 86.5
click at [28, 89] on input "**********" at bounding box center [131, 94] width 213 height 10
click at [278, 90] on span "Suche" at bounding box center [286, 94] width 24 height 9
click at [279, 80] on button "Suche" at bounding box center [287, 94] width 42 height 29
click at [281, 158] on span "Filter" at bounding box center [277, 162] width 26 height 9
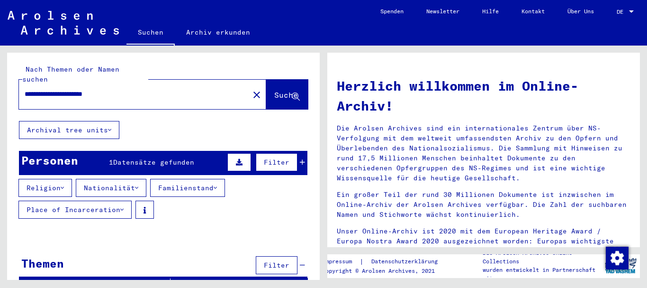
click at [236, 159] on icon at bounding box center [239, 162] width 7 height 7
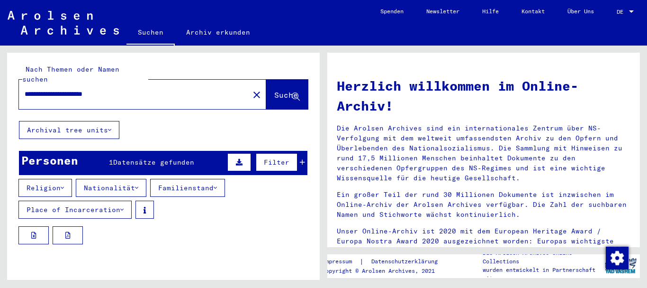
click at [86, 200] on button "Place of Incarceration" at bounding box center [74, 209] width 113 height 18
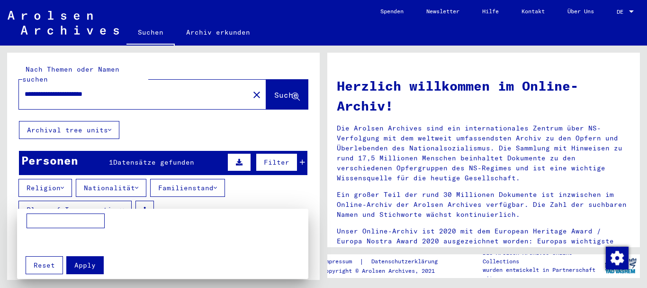
drag, startPoint x: 316, startPoint y: 162, endPoint x: 322, endPoint y: 244, distance: 82.7
click at [322, 244] on div at bounding box center [323, 144] width 647 height 288
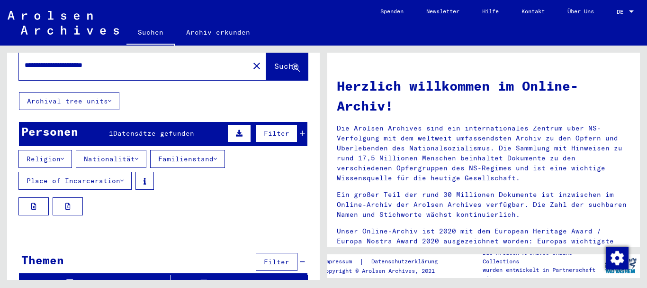
scroll to position [32, 0]
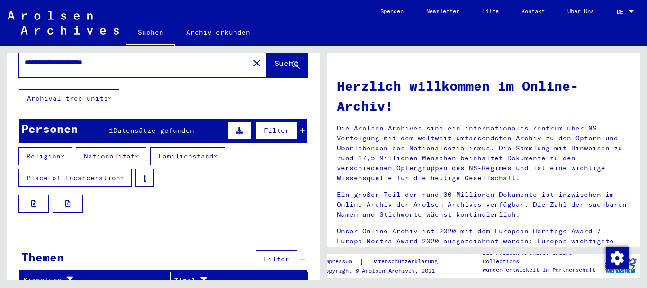
click at [106, 147] on button "Nationalität" at bounding box center [111, 156] width 71 height 18
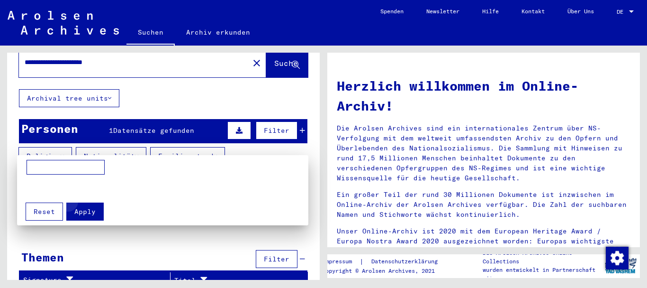
click at [95, 206] on button "Apply" at bounding box center [84, 211] width 37 height 18
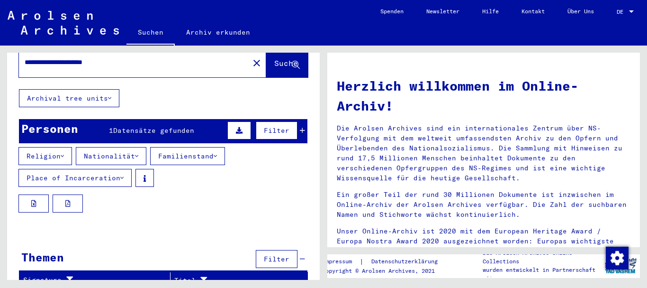
click at [46, 147] on button "Religion" at bounding box center [45, 156] width 54 height 18
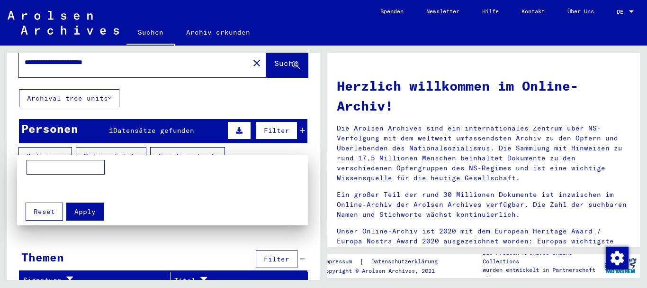
drag, startPoint x: 317, startPoint y: 140, endPoint x: 306, endPoint y: 81, distance: 59.5
click at [305, 75] on div at bounding box center [323, 144] width 647 height 288
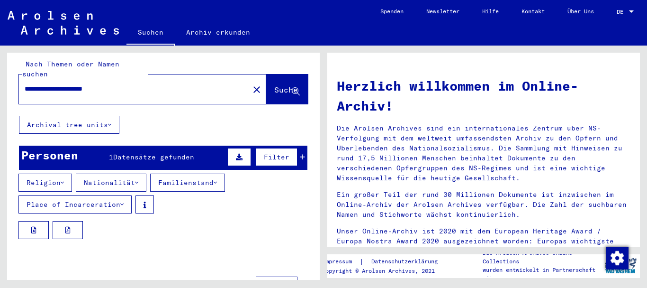
scroll to position [0, 0]
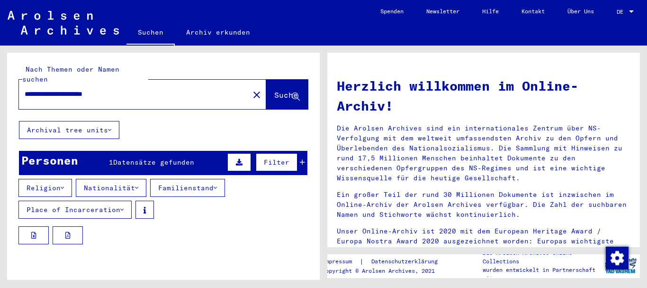
drag, startPoint x: 128, startPoint y: 82, endPoint x: 0, endPoint y: 88, distance: 128.5
click at [0, 88] on div "**********" at bounding box center [162, 162] width 324 height 234
click at [266, 80] on button "Suche" at bounding box center [287, 94] width 42 height 29
click at [274, 90] on span "Suche" at bounding box center [286, 94] width 24 height 9
click at [111, 126] on icon at bounding box center [109, 129] width 3 height 7
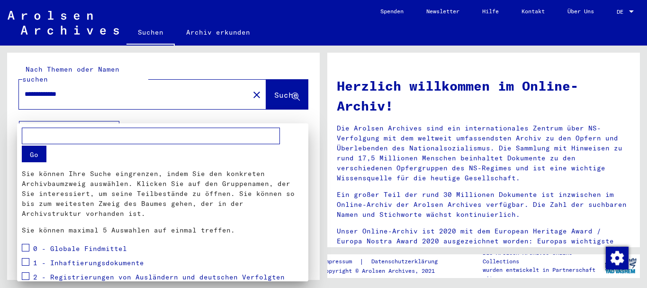
scroll to position [158, 0]
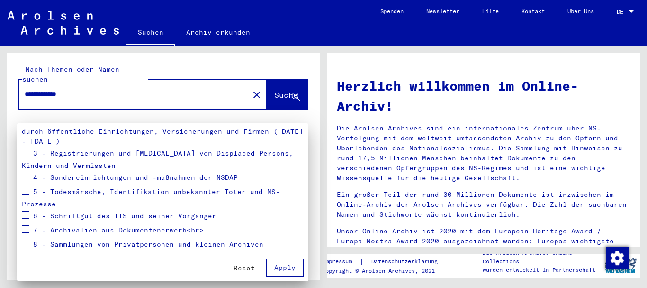
click at [26, 153] on span at bounding box center [26, 152] width 8 height 8
click at [24, 176] on span at bounding box center [26, 176] width 8 height 8
click at [28, 194] on span at bounding box center [26, 191] width 8 height 8
click at [281, 266] on span "Apply" at bounding box center [284, 267] width 21 height 9
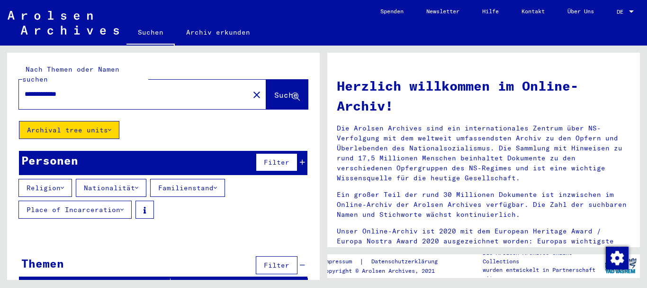
scroll to position [6, 0]
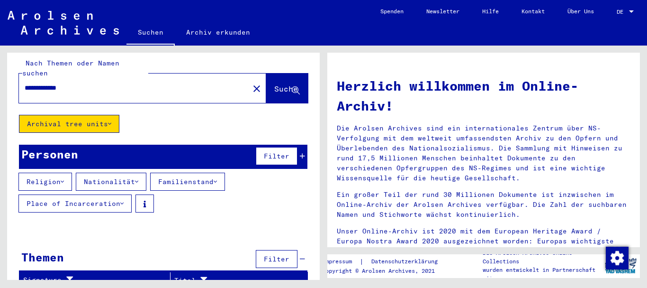
drag, startPoint x: 310, startPoint y: 240, endPoint x: 313, endPoint y: 251, distance: 11.2
click at [313, 251] on div "**********" at bounding box center [163, 170] width 313 height 234
click at [110, 120] on icon at bounding box center [109, 123] width 3 height 7
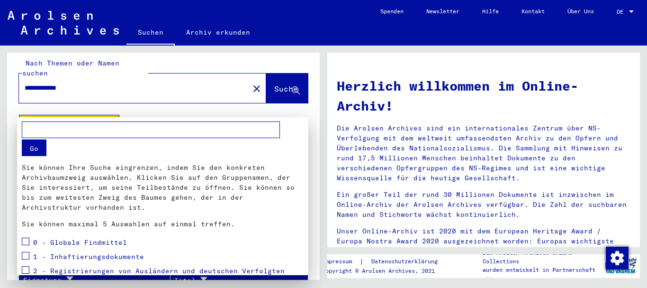
click at [33, 146] on button "Go" at bounding box center [34, 147] width 25 height 17
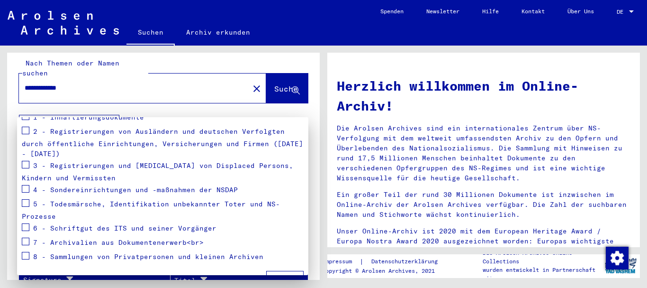
scroll to position [158, 0]
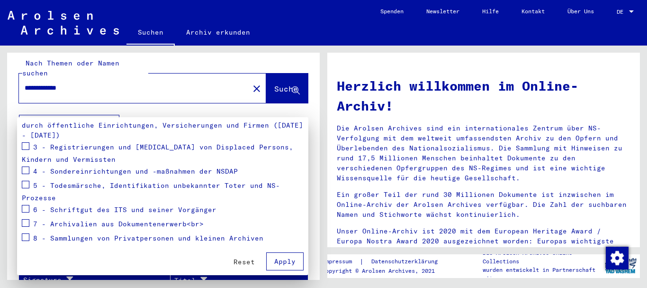
drag, startPoint x: 636, startPoint y: 97, endPoint x: 635, endPoint y: 176, distance: 79.1
click at [637, 182] on div at bounding box center [323, 144] width 647 height 288
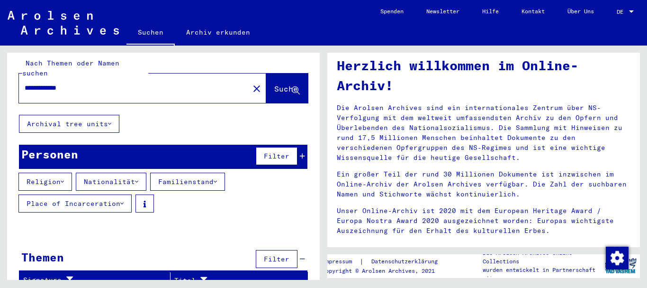
scroll to position [0, 0]
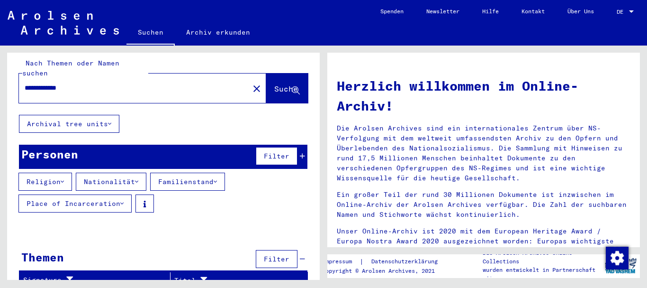
drag, startPoint x: 84, startPoint y: 79, endPoint x: 78, endPoint y: 79, distance: 6.2
click at [78, 83] on input "**********" at bounding box center [131, 88] width 213 height 10
drag, startPoint x: 85, startPoint y: 76, endPoint x: 12, endPoint y: 78, distance: 72.5
click at [14, 80] on div "**********" at bounding box center [163, 80] width 313 height 68
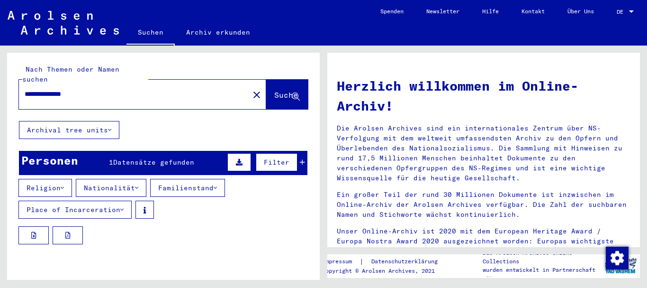
click at [236, 159] on icon at bounding box center [239, 162] width 7 height 7
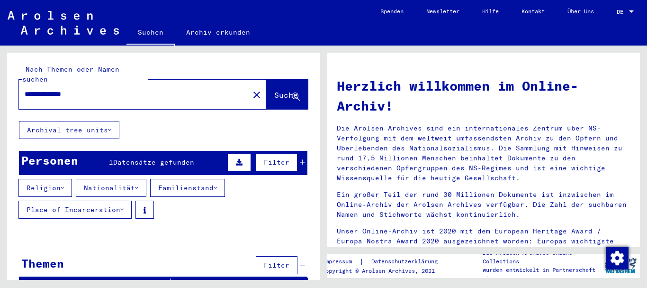
click at [119, 179] on button "Nationalität" at bounding box center [111, 188] width 71 height 18
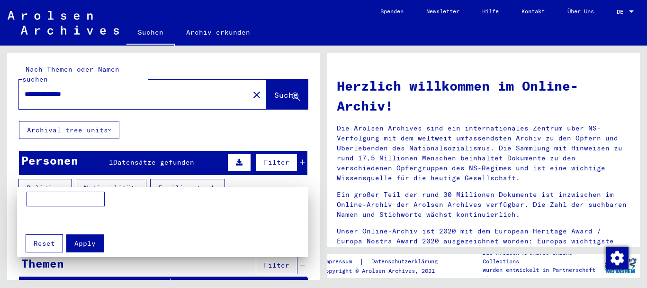
drag, startPoint x: 317, startPoint y: 170, endPoint x: 325, endPoint y: 265, distance: 95.5
click at [325, 266] on div at bounding box center [323, 144] width 647 height 288
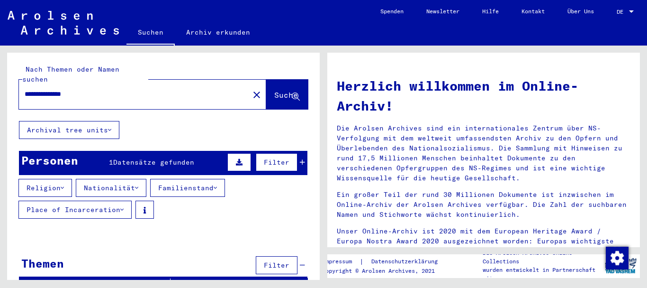
click at [67, 200] on button "Place of Incarceration" at bounding box center [74, 209] width 113 height 18
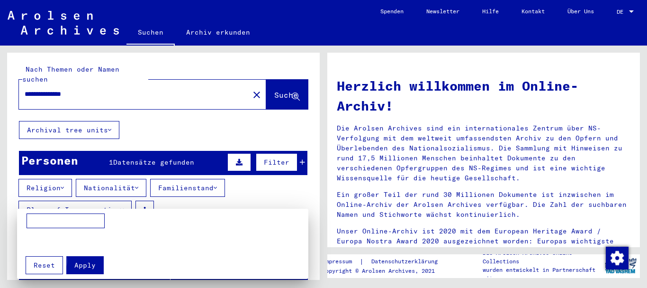
click at [85, 264] on span "Apply" at bounding box center [84, 265] width 21 height 9
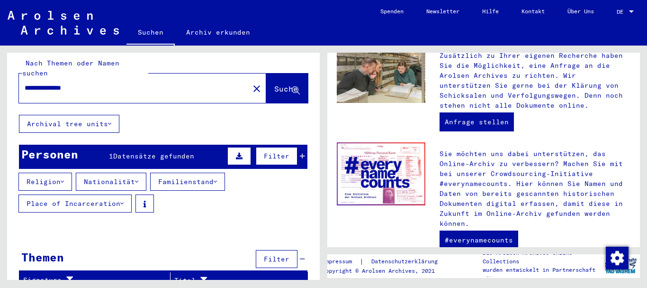
scroll to position [448, 0]
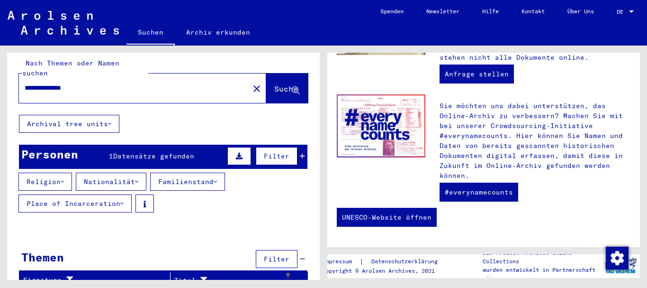
click at [198, 277] on icon at bounding box center [201, 280] width 11 height 7
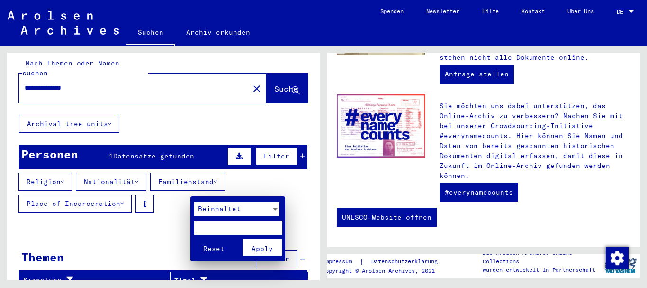
click at [153, 271] on div at bounding box center [323, 144] width 647 height 288
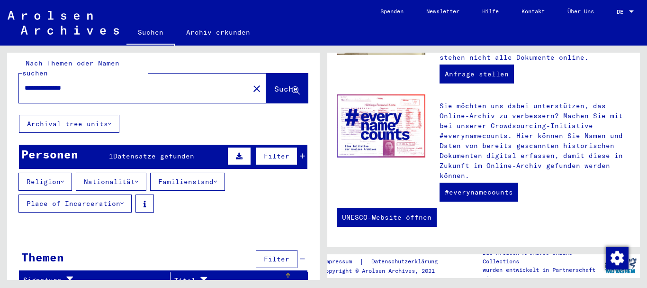
click at [183, 275] on div "Titel" at bounding box center [229, 280] width 110 height 10
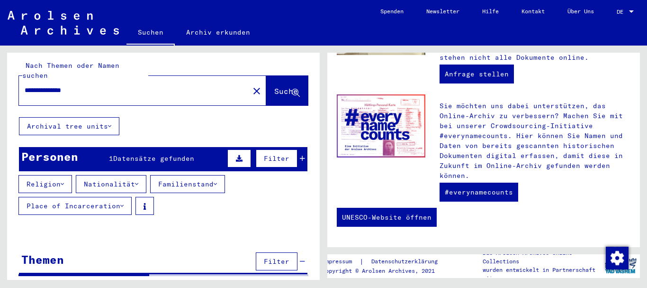
scroll to position [6, 0]
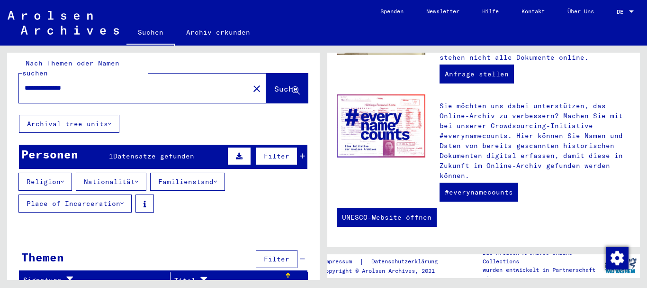
click at [198, 277] on icon at bounding box center [201, 280] width 11 height 7
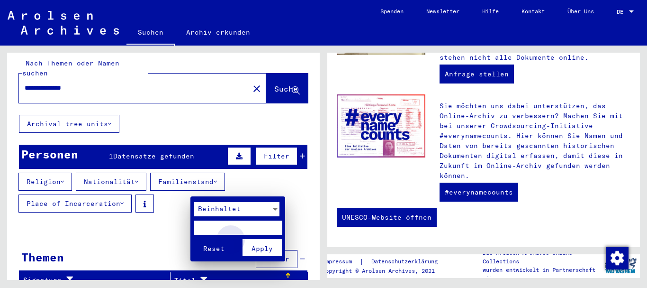
click at [261, 244] on span "Apply" at bounding box center [262, 248] width 21 height 9
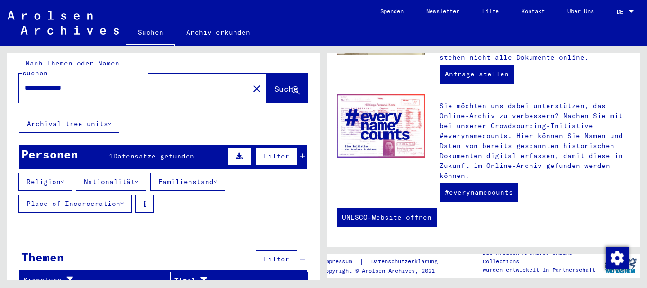
click at [236, 153] on icon at bounding box center [239, 156] width 7 height 7
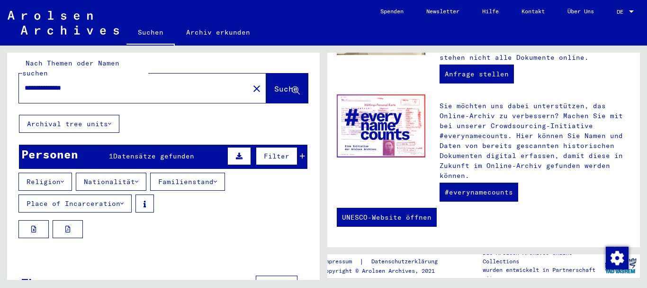
click at [236, 153] on icon at bounding box center [239, 156] width 7 height 7
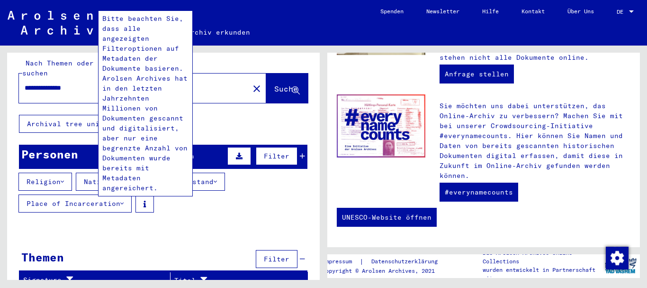
click at [146, 200] on icon at bounding box center [145, 203] width 2 height 7
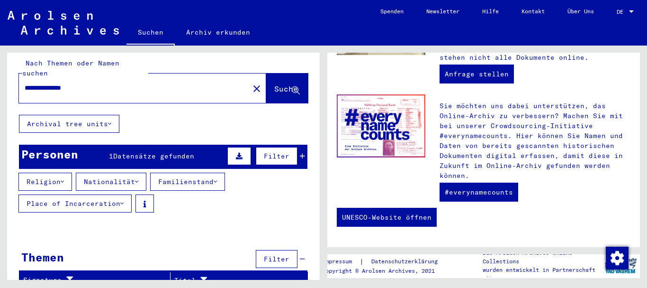
click at [146, 200] on icon at bounding box center [145, 203] width 2 height 7
click at [144, 200] on icon at bounding box center [145, 203] width 2 height 7
click at [45, 172] on button "Religion" at bounding box center [45, 181] width 54 height 18
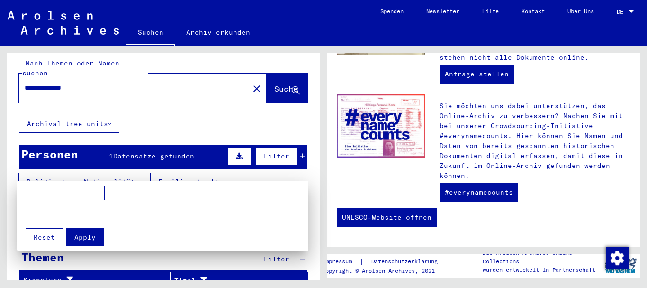
click at [85, 233] on span "Apply" at bounding box center [84, 237] width 21 height 9
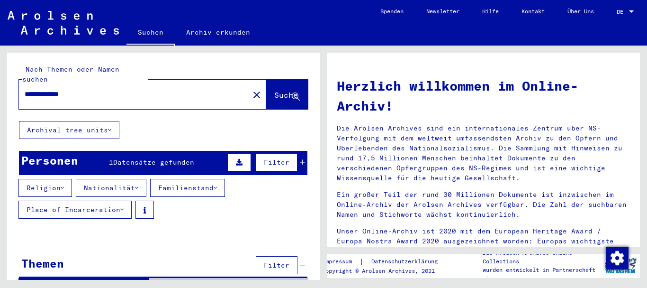
type input "******"
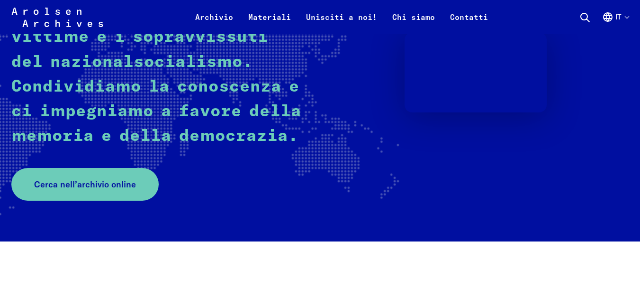
scroll to position [174, 0]
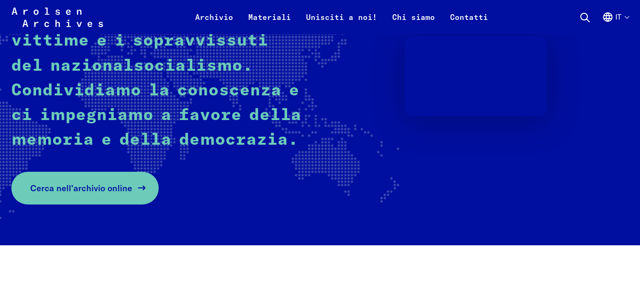
click at [99, 187] on span "Cerca nell’archivio online" at bounding box center [81, 187] width 102 height 13
